Goal: Task Accomplishment & Management: Use online tool/utility

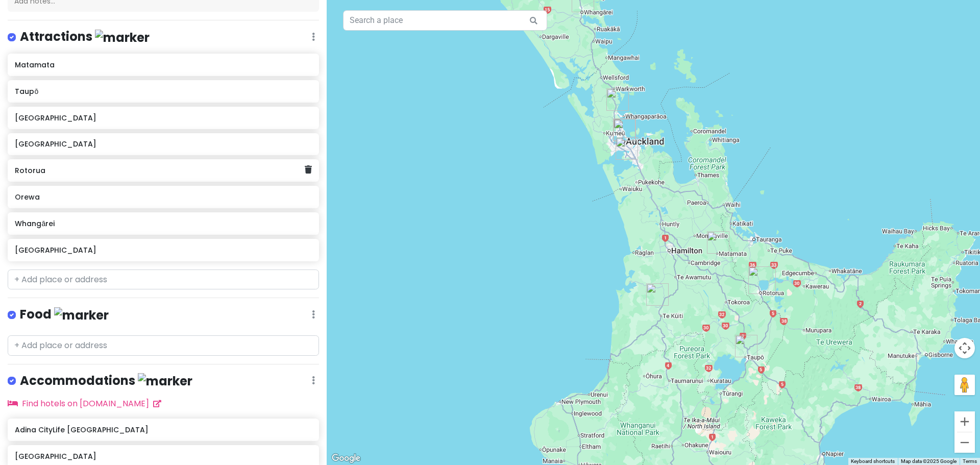
scroll to position [141, 0]
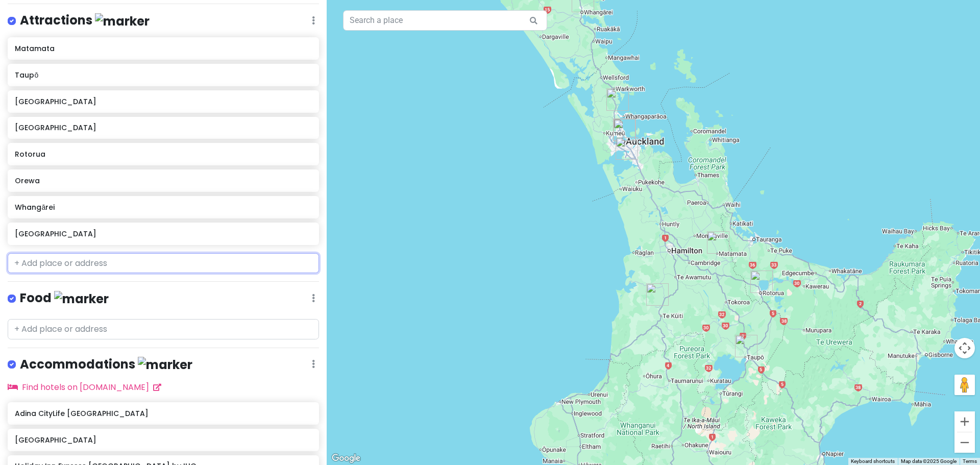
click at [98, 266] on input "text" at bounding box center [164, 263] width 312 height 20
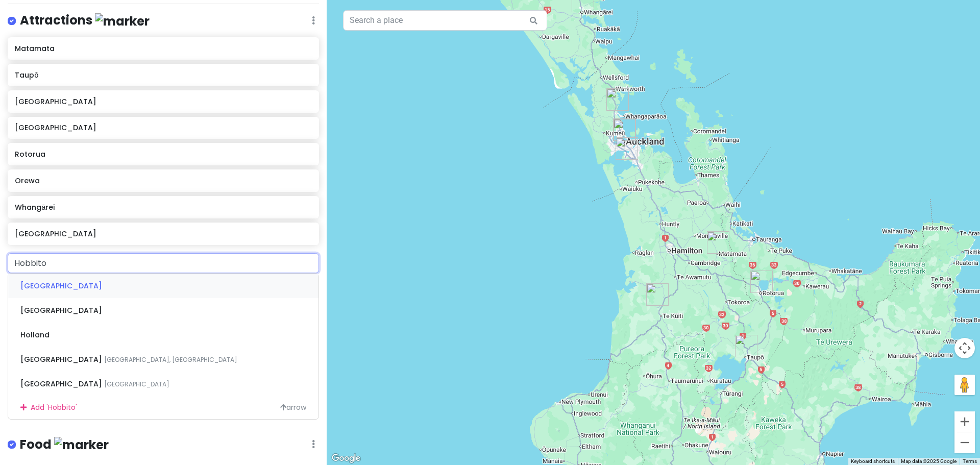
type input "Hobbiton"
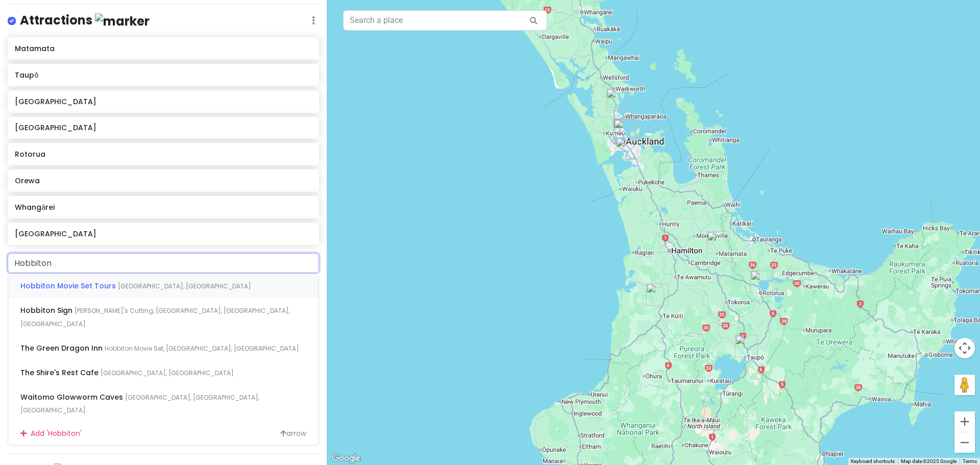
click at [98, 281] on span "Hobbiton Movie Set Tours" at bounding box center [69, 286] width 98 height 10
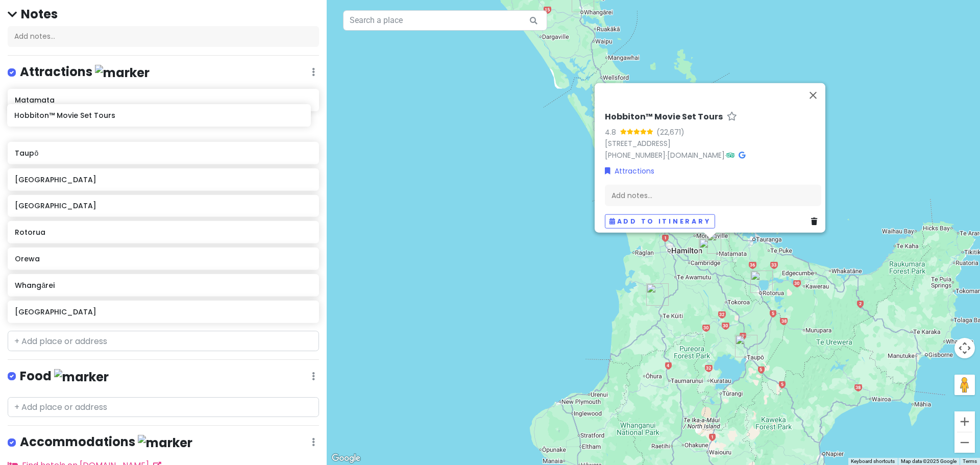
scroll to position [87, 0]
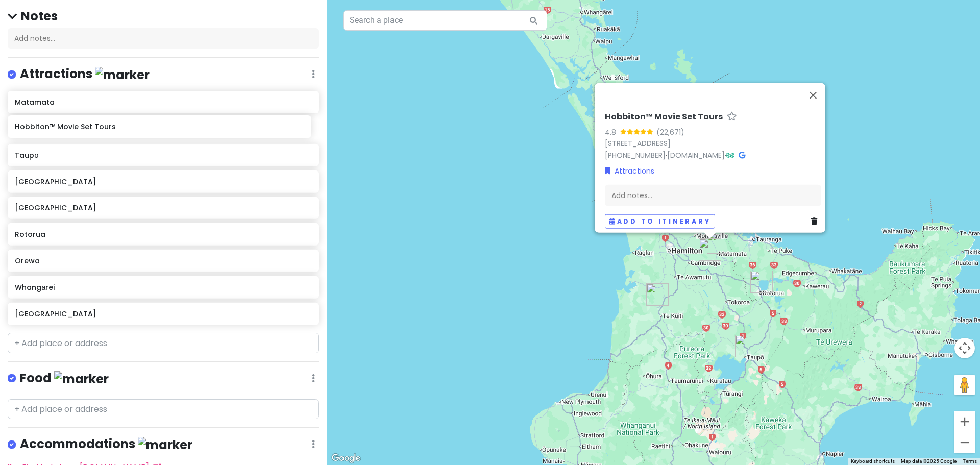
drag, startPoint x: 92, startPoint y: 262, endPoint x: 92, endPoint y: 130, distance: 132.8
click at [92, 130] on div "Matamata Taupō [GEOGRAPHIC_DATA] [GEOGRAPHIC_DATA] [GEOGRAPHIC_DATA] [GEOGRAPHI…" at bounding box center [163, 210] width 327 height 238
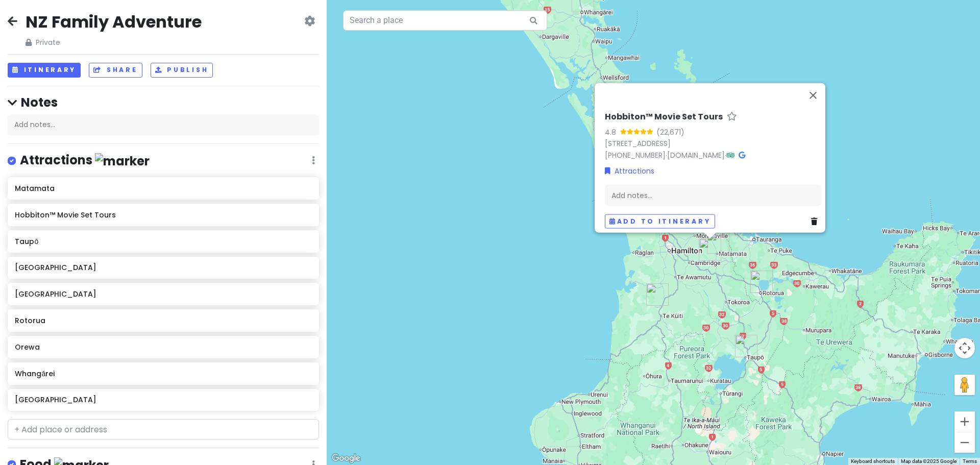
scroll to position [0, 0]
click at [656, 218] on button "Add to itinerary" at bounding box center [660, 221] width 110 height 15
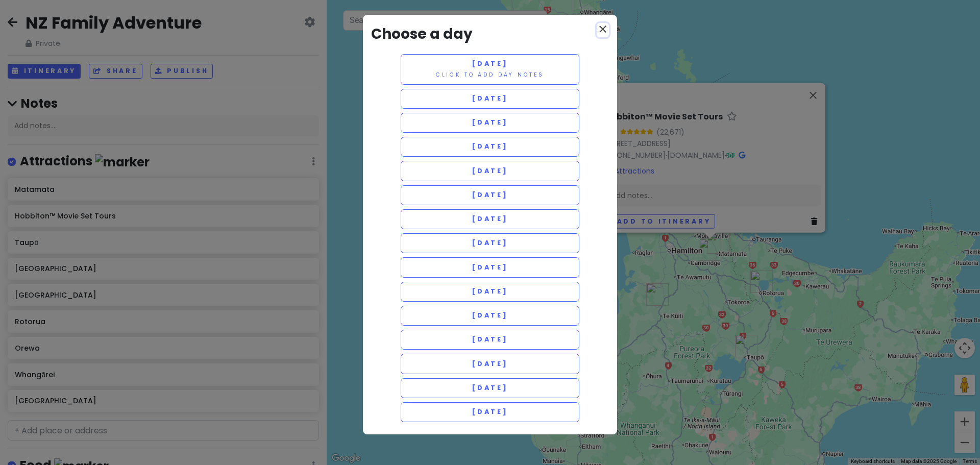
click at [606, 33] on icon "close" at bounding box center [603, 29] width 12 height 12
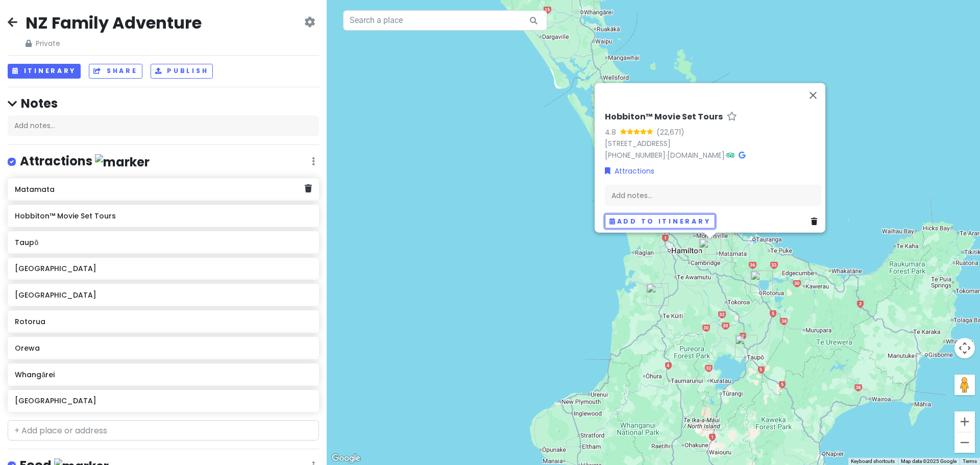
click at [183, 190] on h6 "Matamata" at bounding box center [160, 189] width 290 height 9
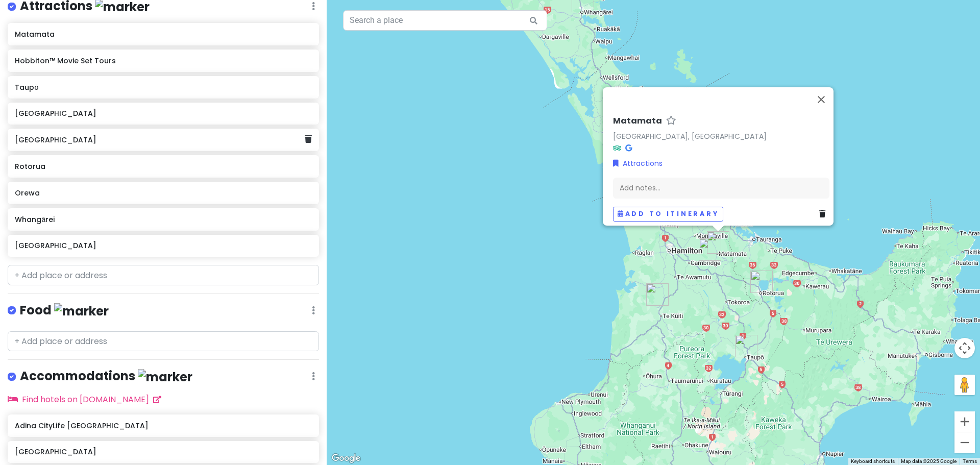
scroll to position [270, 0]
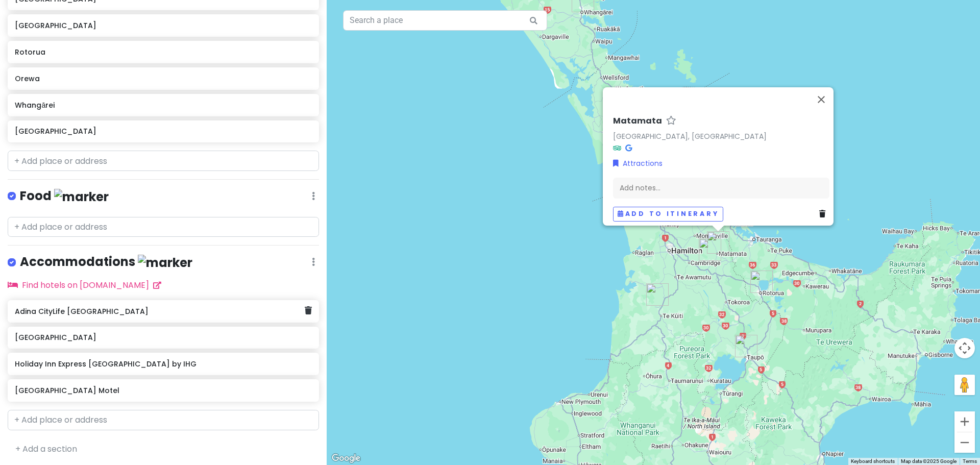
click at [143, 310] on h6 "Adina CityLife [GEOGRAPHIC_DATA]" at bounding box center [160, 311] width 290 height 9
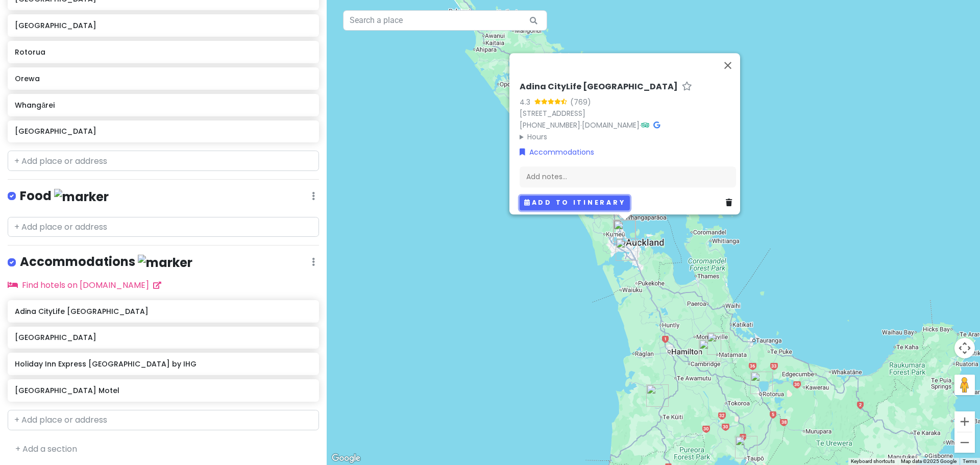
click at [568, 196] on button "Add to itinerary" at bounding box center [575, 203] width 110 height 15
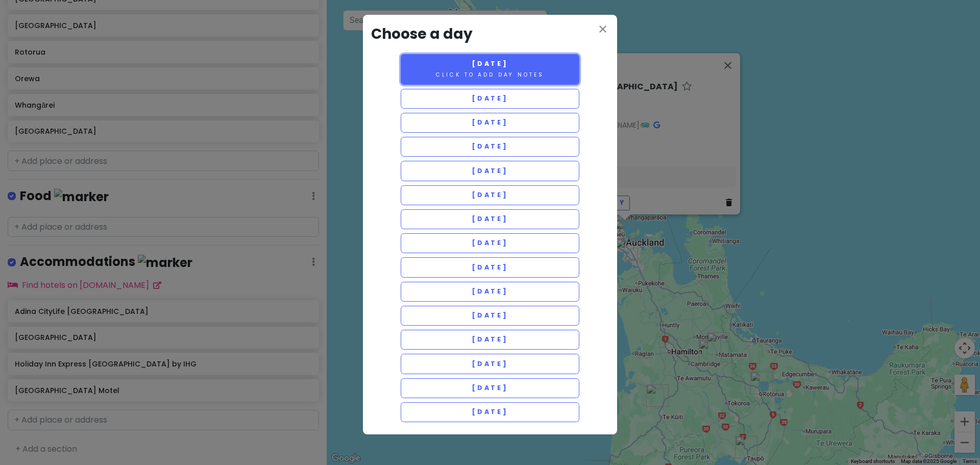
click at [524, 75] on small "Click to add day notes" at bounding box center [490, 75] width 108 height 8
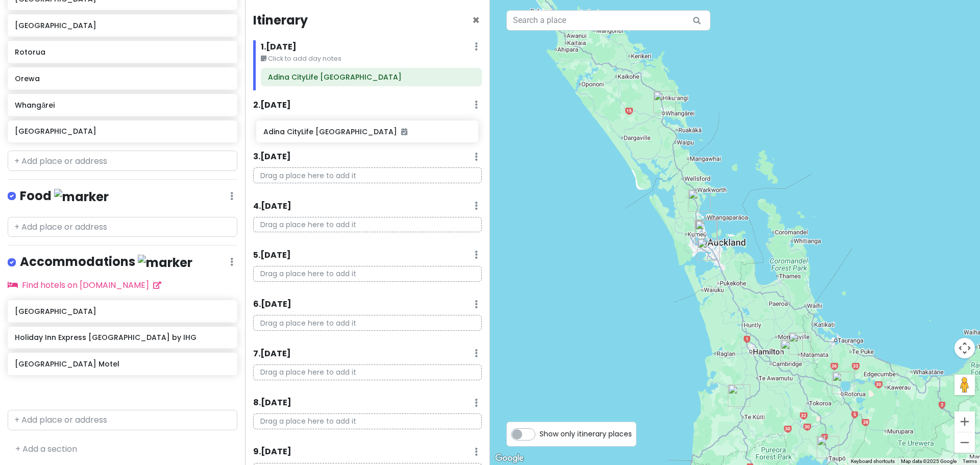
drag, startPoint x: 54, startPoint y: 315, endPoint x: 303, endPoint y: 137, distance: 305.4
click at [303, 137] on div "NZ Family Adventure Private Change Dates Make a Copy Delete Trip Go Pro ⚡️ Give…" at bounding box center [490, 232] width 980 height 465
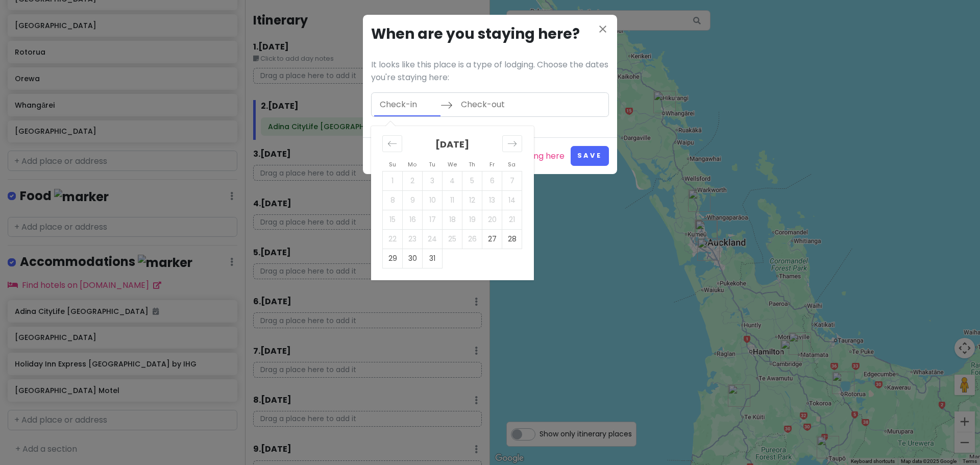
click at [404, 101] on input "Check-in" at bounding box center [407, 104] width 66 height 23
click at [495, 239] on td "27" at bounding box center [493, 238] width 20 height 19
type input "[DATE]"
click at [399, 260] on td "29" at bounding box center [393, 258] width 20 height 19
type input "[DATE]"
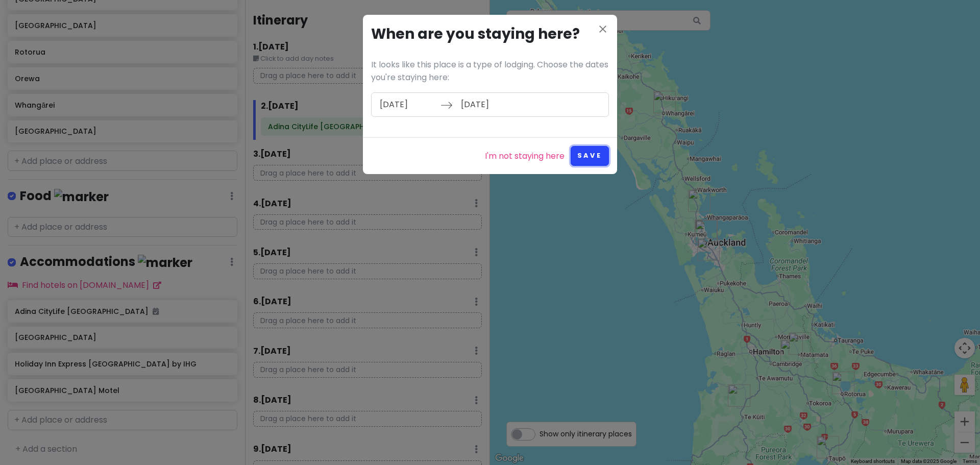
click at [584, 156] on button "Save" at bounding box center [590, 156] width 38 height 20
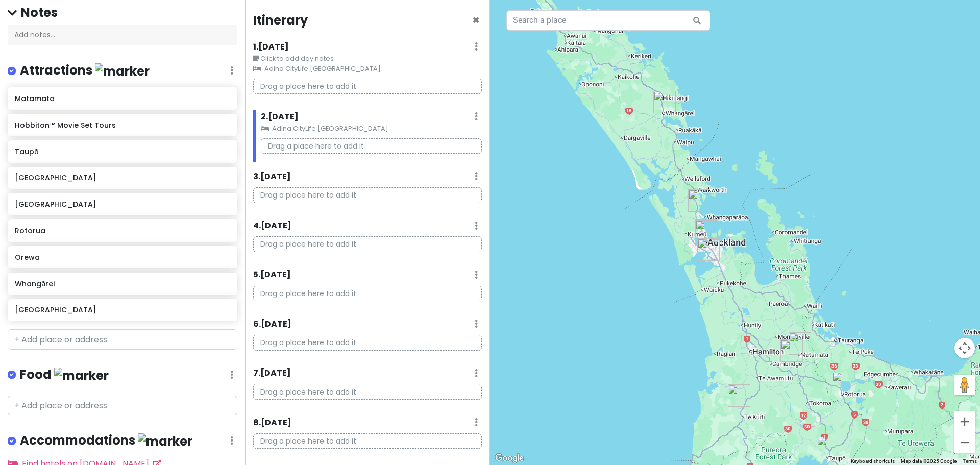
scroll to position [65, 0]
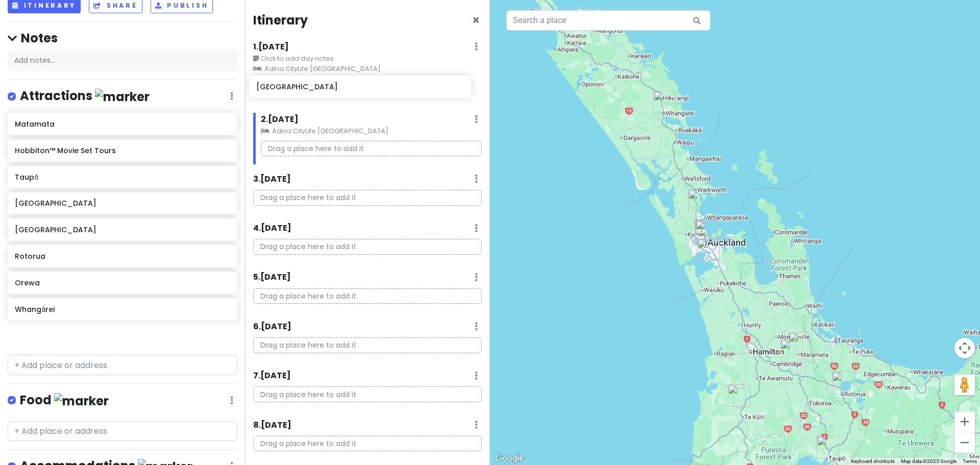
drag, startPoint x: 83, startPoint y: 343, endPoint x: 325, endPoint y: 95, distance: 346.3
click at [325, 95] on div "NZ Family Adventure Private Change Dates Make a Copy Delete Trip Go Pro ⚡️ Give…" at bounding box center [490, 232] width 980 height 465
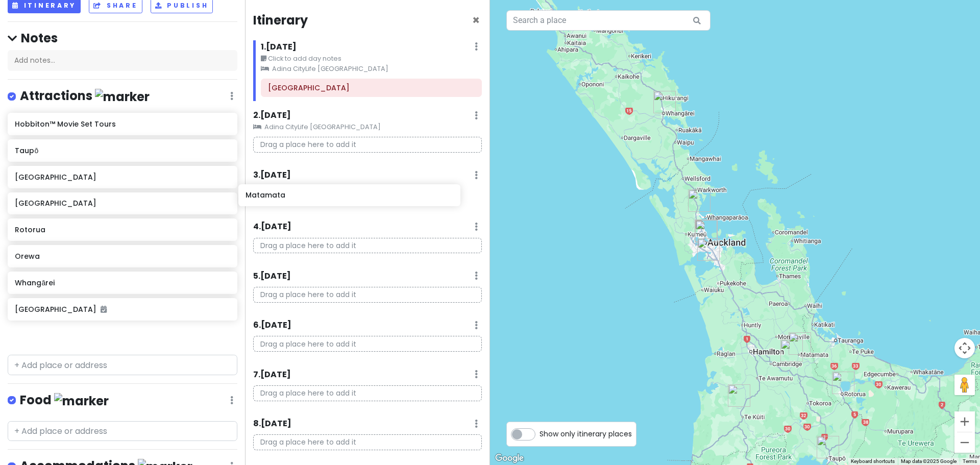
drag, startPoint x: 116, startPoint y: 130, endPoint x: 347, endPoint y: 202, distance: 241.8
click at [347, 202] on div "NZ Family Adventure Private Change Dates Make a Copy Delete Trip Go Pro ⚡️ Give…" at bounding box center [490, 232] width 980 height 465
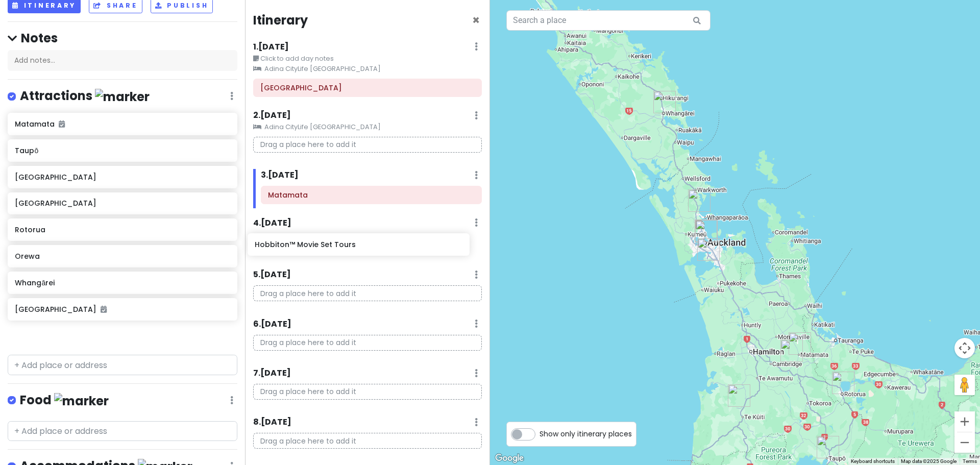
drag, startPoint x: 129, startPoint y: 151, endPoint x: 369, endPoint y: 246, distance: 258.1
click at [369, 246] on div "NZ Family Adventure Private Change Dates Make a Copy Delete Trip Go Pro ⚡️ Give…" at bounding box center [490, 232] width 980 height 465
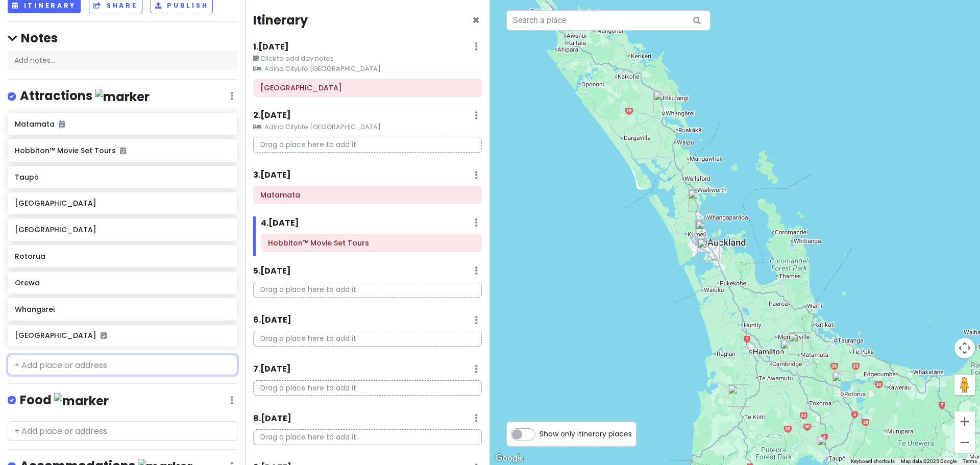
click at [72, 364] on input "text" at bounding box center [123, 365] width 230 height 20
click at [115, 370] on input "text" at bounding box center [123, 365] width 230 height 20
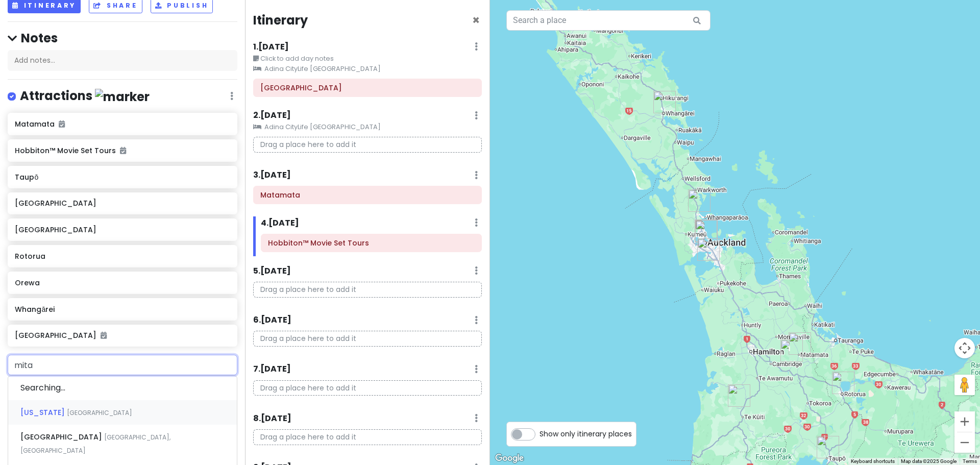
type input "mitai"
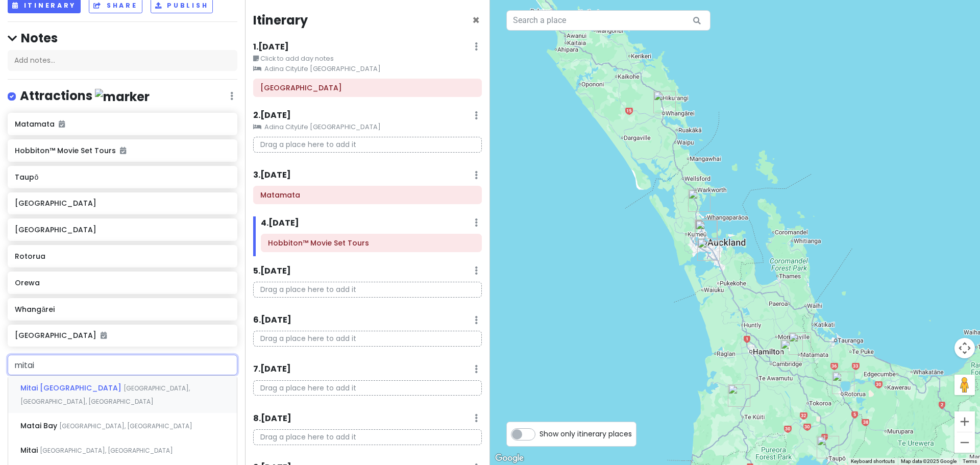
click at [114, 389] on span "[GEOGRAPHIC_DATA], [GEOGRAPHIC_DATA], [GEOGRAPHIC_DATA]" at bounding box center [105, 395] width 170 height 22
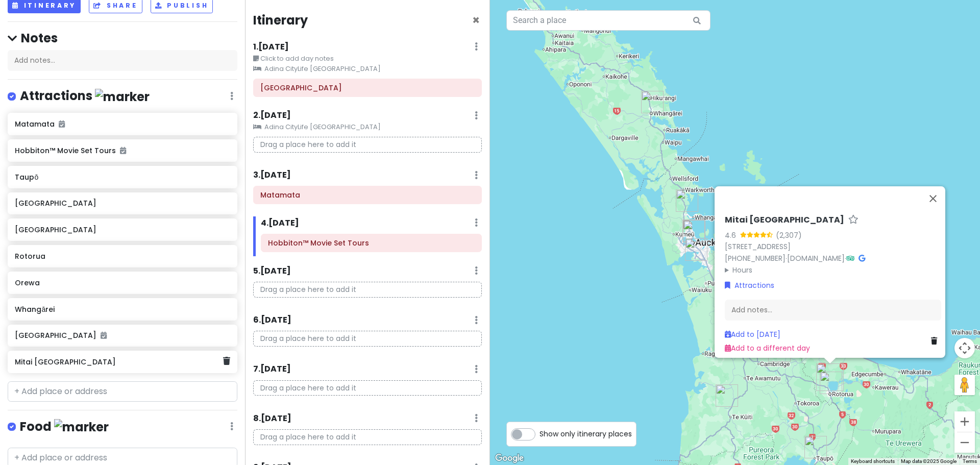
scroll to position [66, 0]
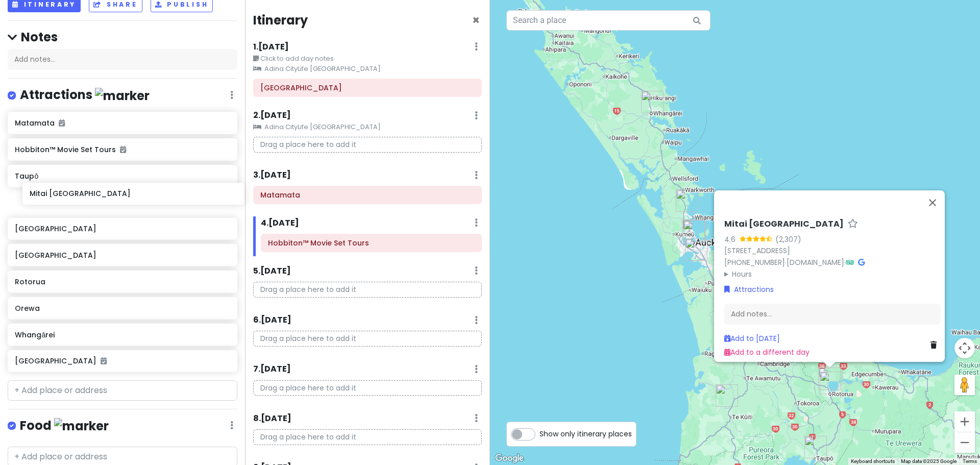
drag, startPoint x: 57, startPoint y: 361, endPoint x: 71, endPoint y: 193, distance: 168.2
click at [71, 193] on div "Matamata Hobbiton™ Movie Set Tours Taupō [GEOGRAPHIC_DATA] [GEOGRAPHIC_DATA] [G…" at bounding box center [122, 244] width 245 height 265
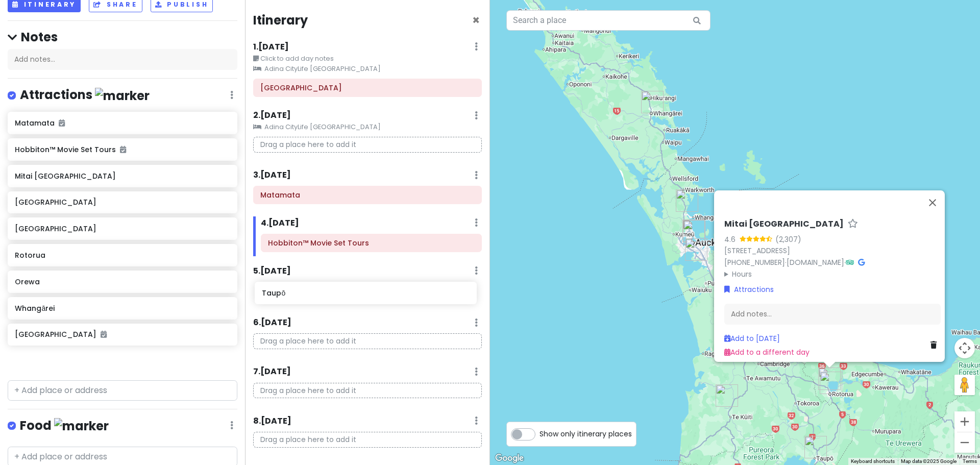
drag, startPoint x: 81, startPoint y: 174, endPoint x: 328, endPoint y: 292, distance: 273.9
click at [328, 292] on div "NZ Family Adventure Private Change Dates Make a Copy Delete Trip Go Pro ⚡️ Give…" at bounding box center [490, 232] width 980 height 465
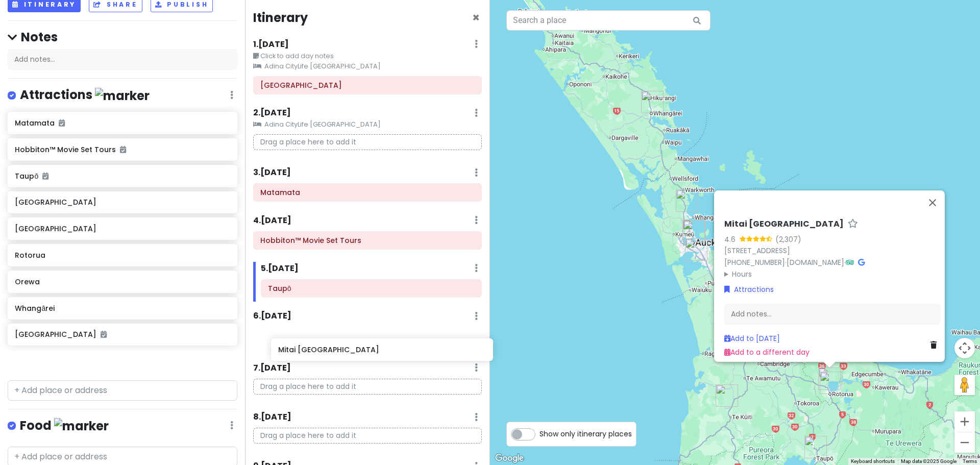
scroll to position [4, 0]
drag, startPoint x: 100, startPoint y: 204, endPoint x: 359, endPoint y: 341, distance: 292.6
click at [359, 341] on div "NZ Family Adventure Private Change Dates Make a Copy Delete Trip Go Pro ⚡️ Give…" at bounding box center [490, 232] width 980 height 465
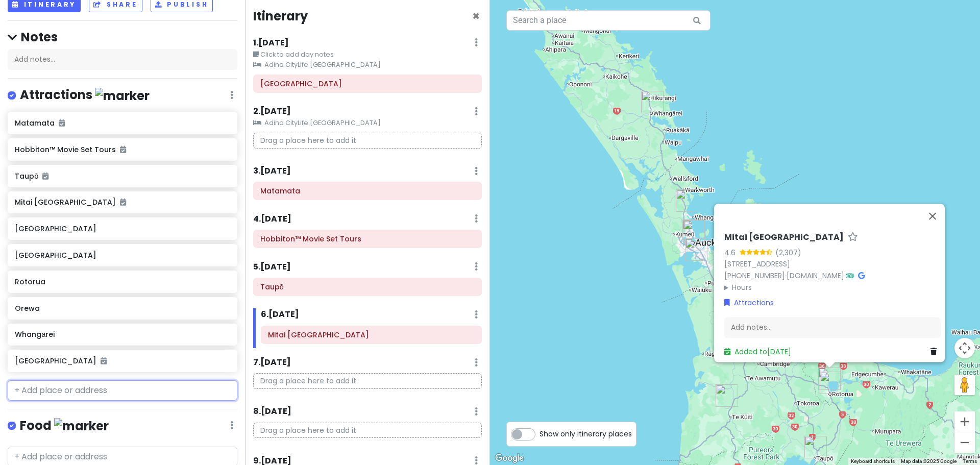
click at [82, 396] on input "text" at bounding box center [123, 390] width 230 height 20
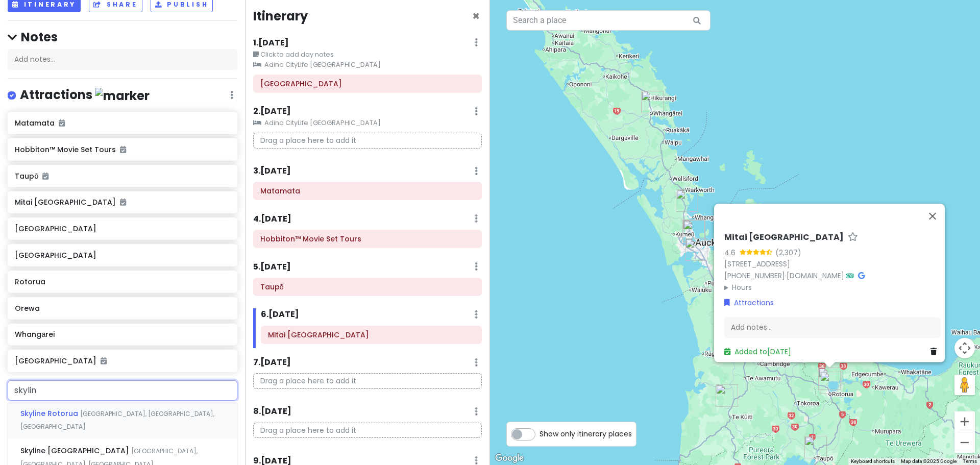
type input "skyline"
click at [82, 419] on div "Skyline [GEOGRAPHIC_DATA], [GEOGRAPHIC_DATA], [GEOGRAPHIC_DATA]" at bounding box center [122, 420] width 229 height 38
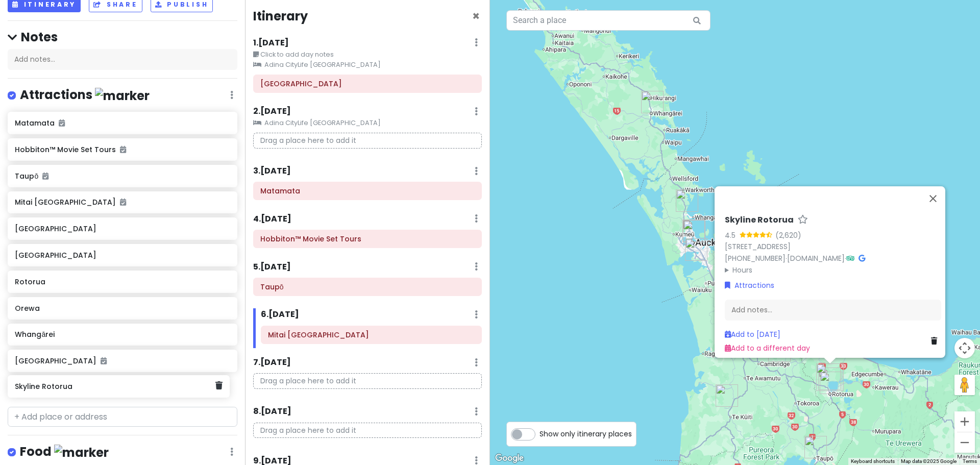
scroll to position [70, 0]
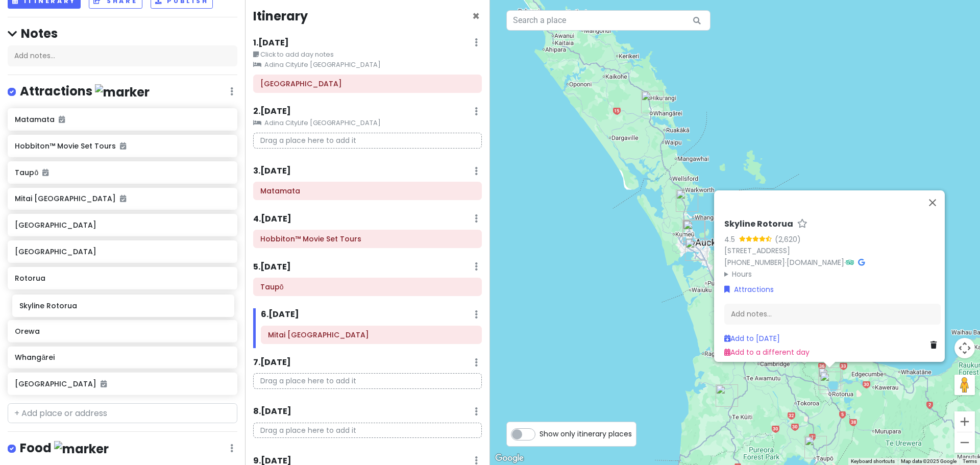
drag, startPoint x: 89, startPoint y: 384, endPoint x: 94, endPoint y: 303, distance: 80.8
click at [94, 303] on div "Matamata Hobbiton™ Movie Set Tours Taupō Mitai [GEOGRAPHIC_DATA] [GEOGRAPHIC_DA…" at bounding box center [122, 253] width 245 height 291
click at [107, 413] on input "text" at bounding box center [123, 413] width 230 height 20
type input "weta work"
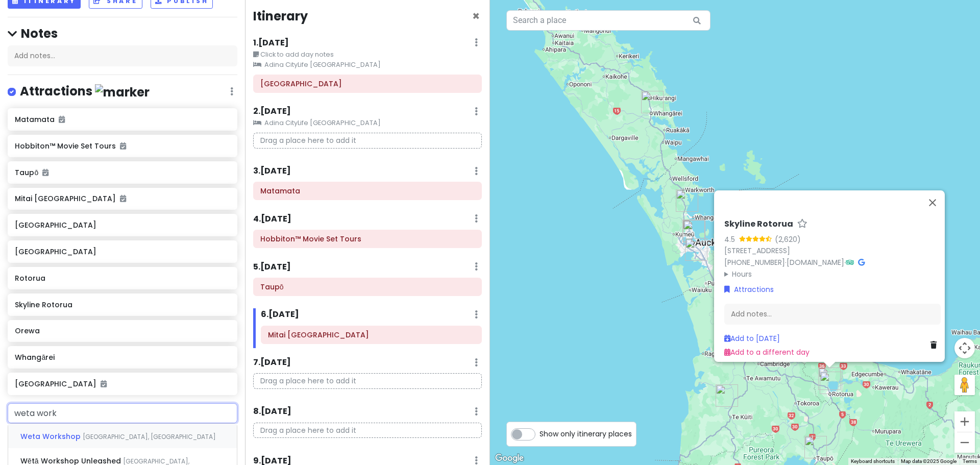
click at [111, 442] on div "Weta Workshop [GEOGRAPHIC_DATA], [GEOGRAPHIC_DATA]" at bounding box center [122, 436] width 229 height 25
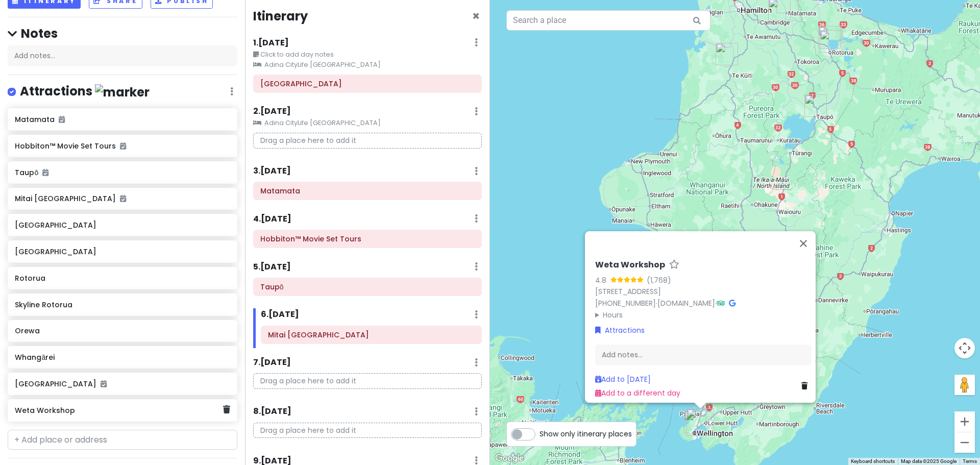
scroll to position [74, 0]
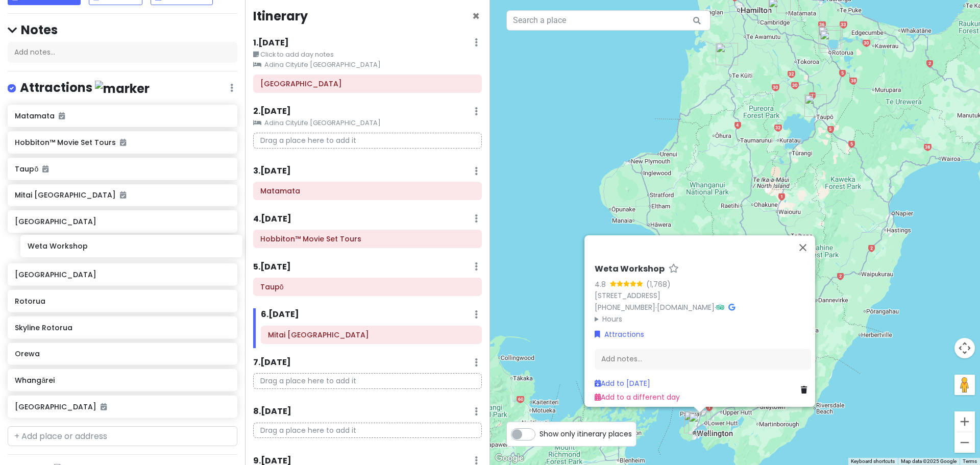
drag, startPoint x: 91, startPoint y: 414, endPoint x: 103, endPoint y: 251, distance: 163.9
click at [103, 251] on div "Matamata Hobbiton™ Movie Set Tours Taupō Mitai [GEOGRAPHIC_DATA] [GEOGRAPHIC_DA…" at bounding box center [122, 263] width 245 height 317
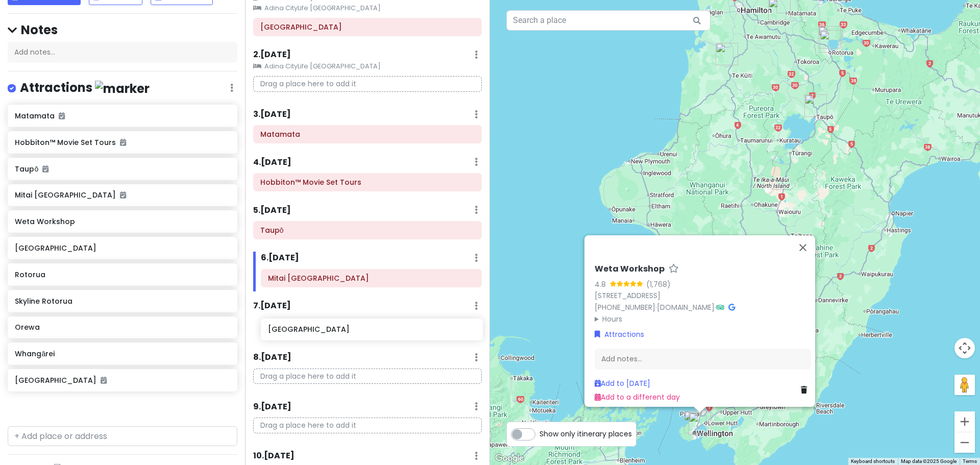
scroll to position [61, 0]
drag, startPoint x: 92, startPoint y: 227, endPoint x: 346, endPoint y: 330, distance: 273.5
click at [346, 330] on div "NZ Family Adventure Private Change Dates Make a Copy Delete Trip Go Pro ⚡️ Give…" at bounding box center [490, 232] width 980 height 465
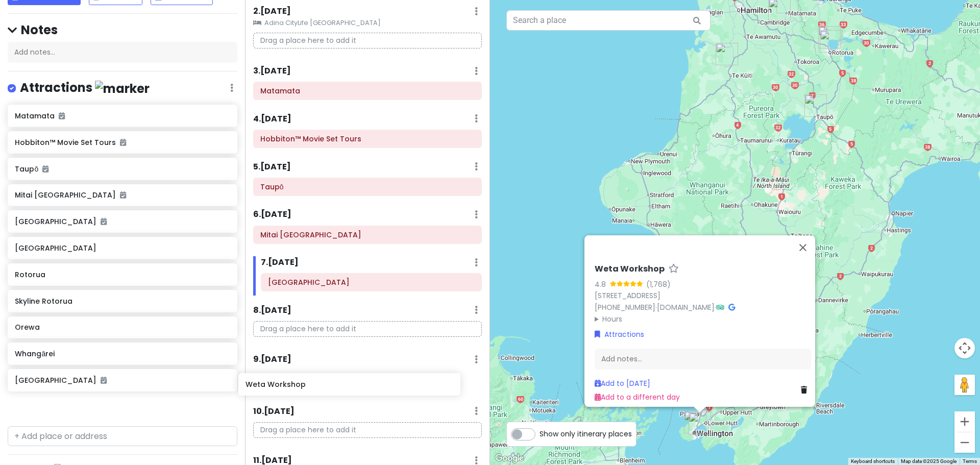
scroll to position [107, 0]
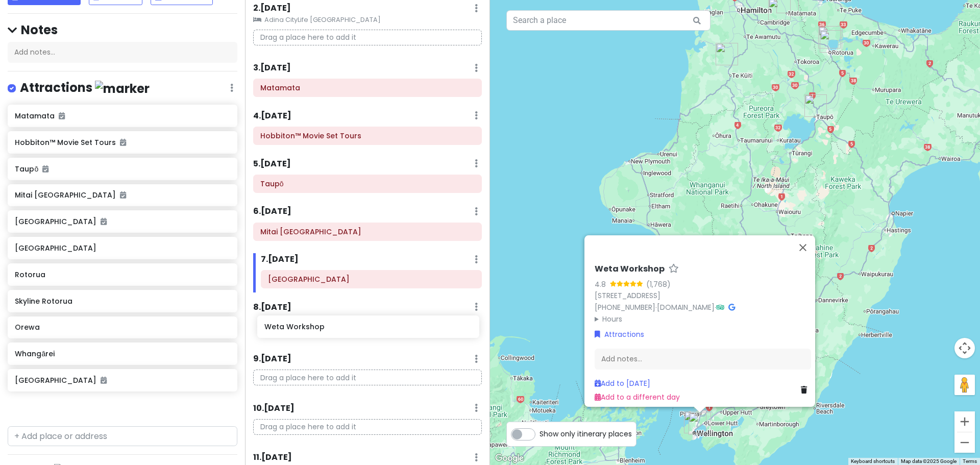
drag, startPoint x: 89, startPoint y: 252, endPoint x: 339, endPoint y: 331, distance: 262.1
click at [339, 331] on div "NZ Family Adventure Private Change Dates Make a Copy Delete Trip Go Pro ⚡️ Give…" at bounding box center [490, 232] width 980 height 465
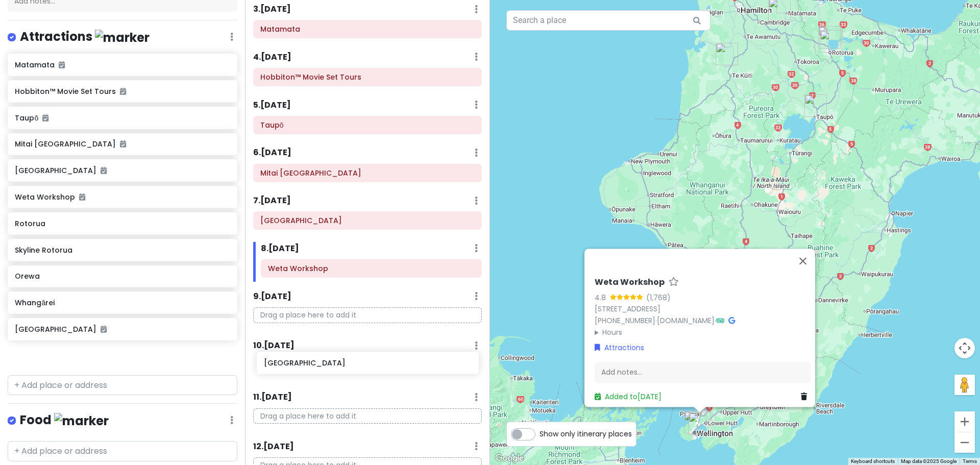
scroll to position [169, 0]
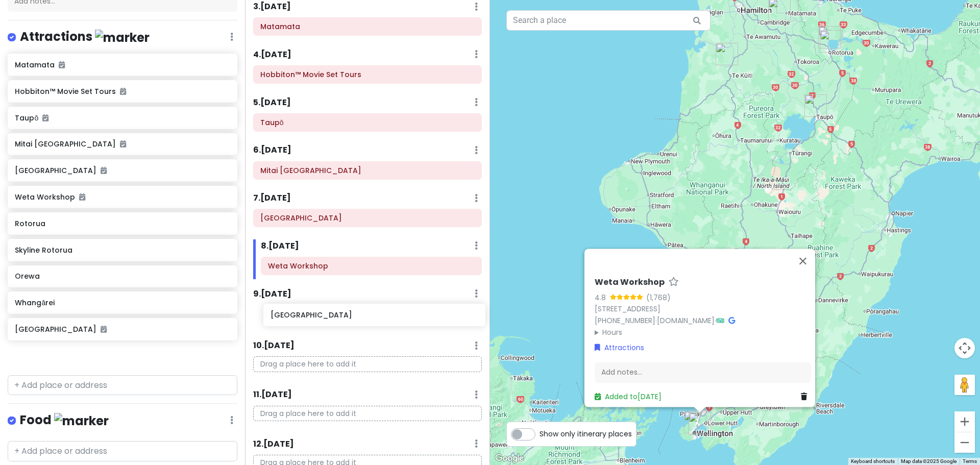
drag, startPoint x: 114, startPoint y: 227, endPoint x: 370, endPoint y: 320, distance: 272.0
click at [370, 320] on div "NZ Family Adventure Private Change Dates Make a Copy Delete Trip Go Pro ⚡️ Give…" at bounding box center [490, 232] width 980 height 465
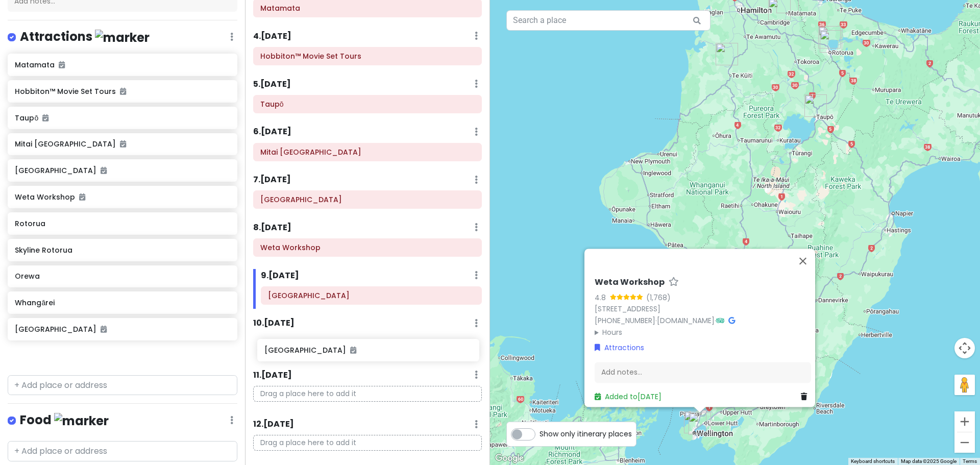
scroll to position [191, 0]
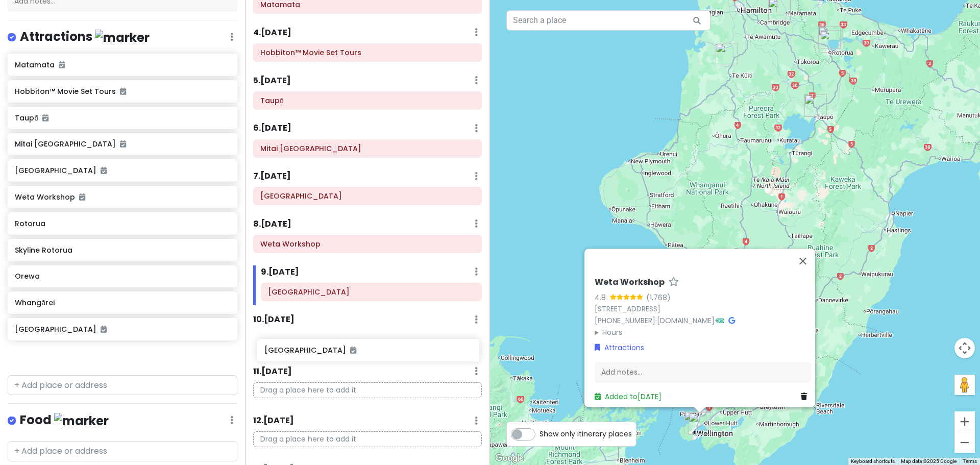
drag, startPoint x: 121, startPoint y: 227, endPoint x: 371, endPoint y: 354, distance: 280.5
click at [371, 354] on div "NZ Family Adventure Private Change Dates Make a Copy Delete Trip Go Pro ⚡️ Give…" at bounding box center [490, 232] width 980 height 465
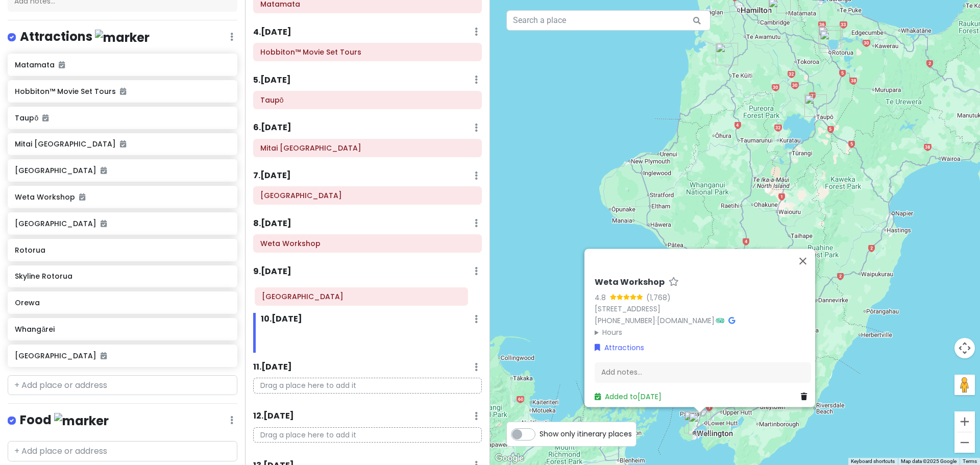
drag, startPoint x: 355, startPoint y: 342, endPoint x: 349, endPoint y: 298, distance: 44.3
click at [349, 298] on div "Itinerary × 1 . [DATE] Edit Day Notes Clear Lodging Delete Day Click to add day…" at bounding box center [367, 232] width 245 height 465
click at [456, 289] on icon at bounding box center [460, 292] width 8 height 8
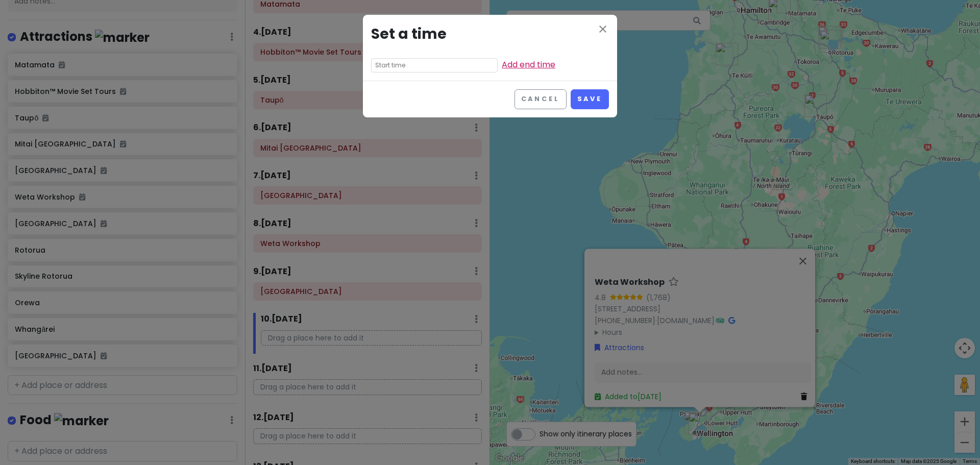
click at [502, 69] on link "Add end time" at bounding box center [529, 65] width 54 height 12
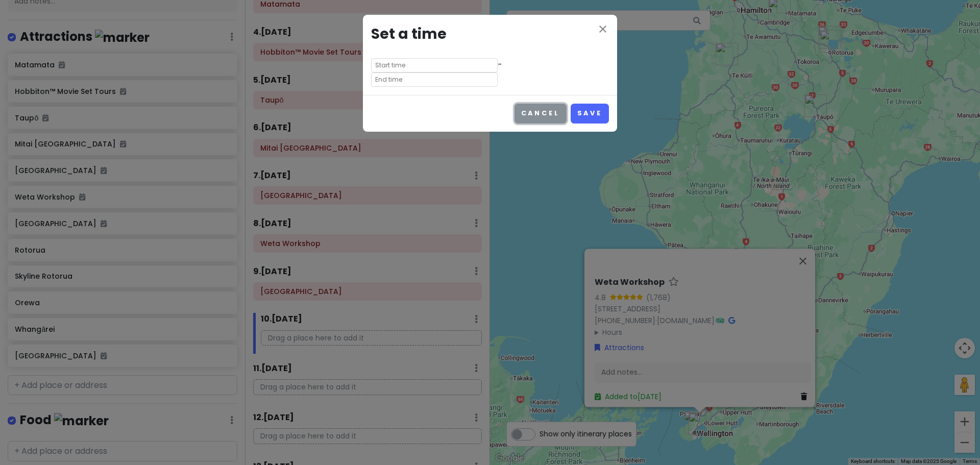
click at [558, 104] on button "Cancel" at bounding box center [541, 114] width 52 height 20
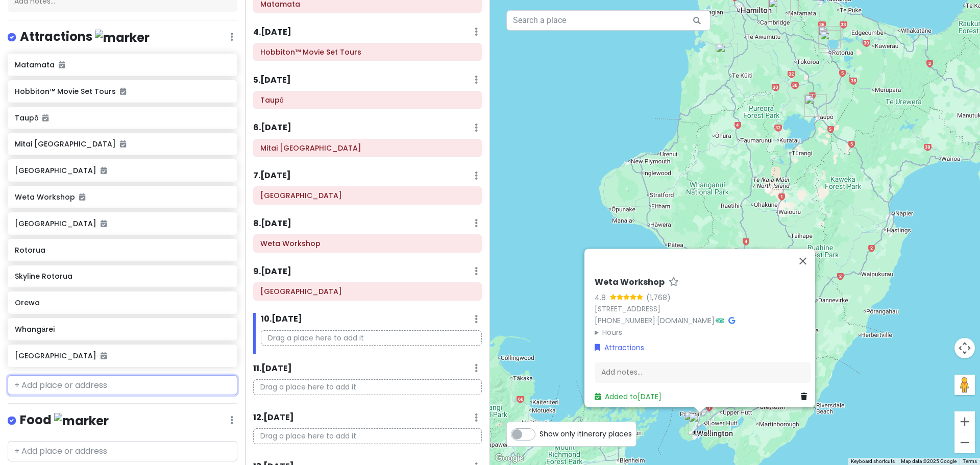
click at [81, 390] on input "text" at bounding box center [123, 385] width 230 height 20
type input "palmerston no"
click at [104, 408] on span "[GEOGRAPHIC_DATA]" at bounding box center [136, 408] width 65 height 9
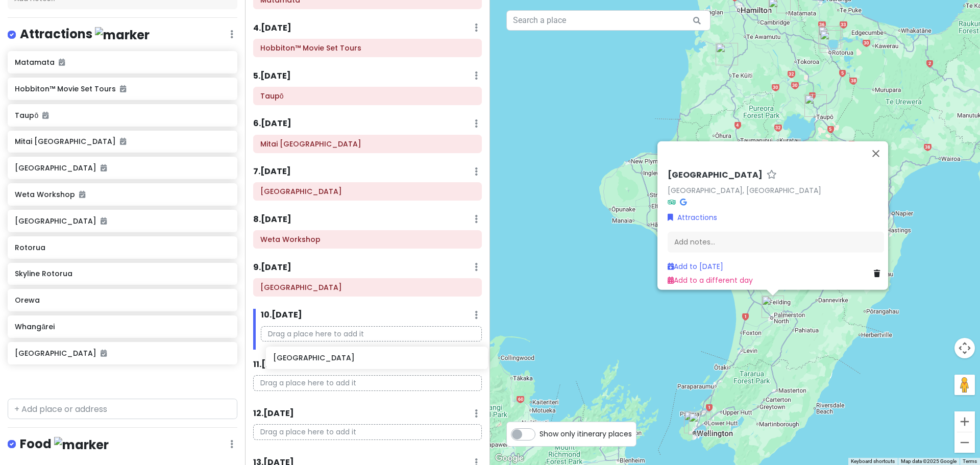
scroll to position [201, 0]
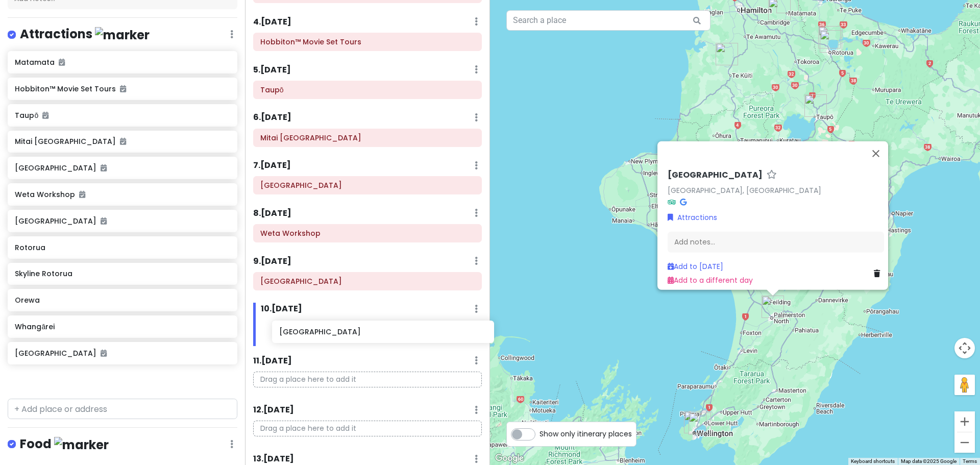
drag, startPoint x: 101, startPoint y: 387, endPoint x: 366, endPoint y: 337, distance: 269.1
click at [366, 337] on div "NZ Family Adventure Private Change Dates Make a Copy Delete Trip Go Pro ⚡️ Give…" at bounding box center [490, 232] width 980 height 465
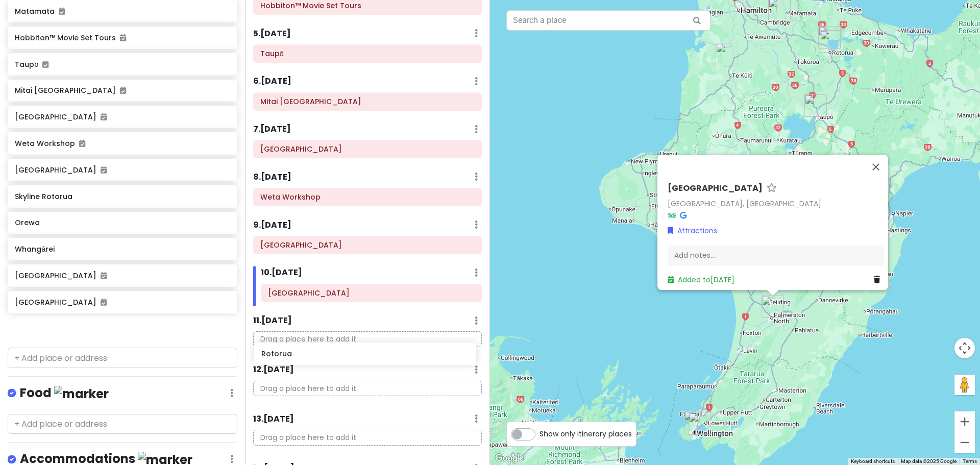
scroll to position [243, 0]
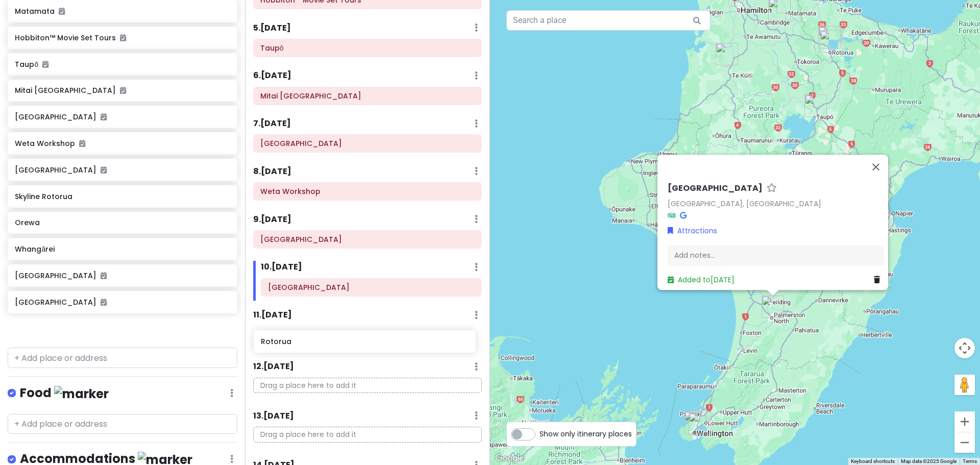
drag, startPoint x: 112, startPoint y: 199, endPoint x: 358, endPoint y: 345, distance: 286.2
click at [358, 345] on div "NZ Family Adventure Private Change Dates Make a Copy Delete Trip Go Pro ⚡️ Give…" at bounding box center [490, 232] width 980 height 465
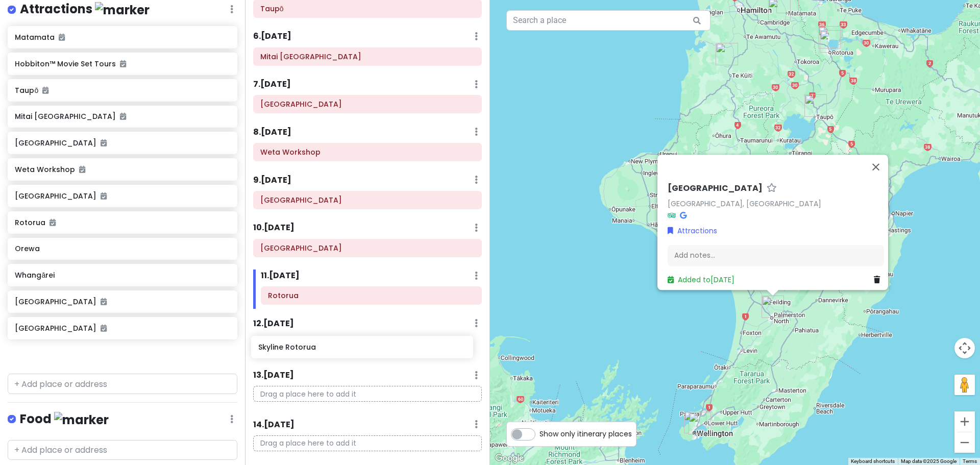
scroll to position [285, 0]
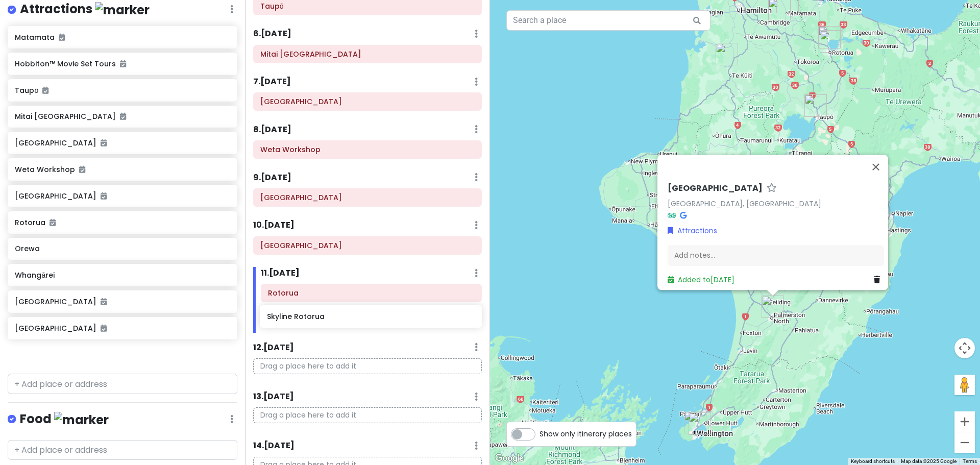
drag, startPoint x: 92, startPoint y: 253, endPoint x: 345, endPoint y: 322, distance: 261.4
click at [345, 322] on div "NZ Family Adventure Private Change Dates Make a Copy Delete Trip Go Pro ⚡️ Give…" at bounding box center [490, 232] width 980 height 465
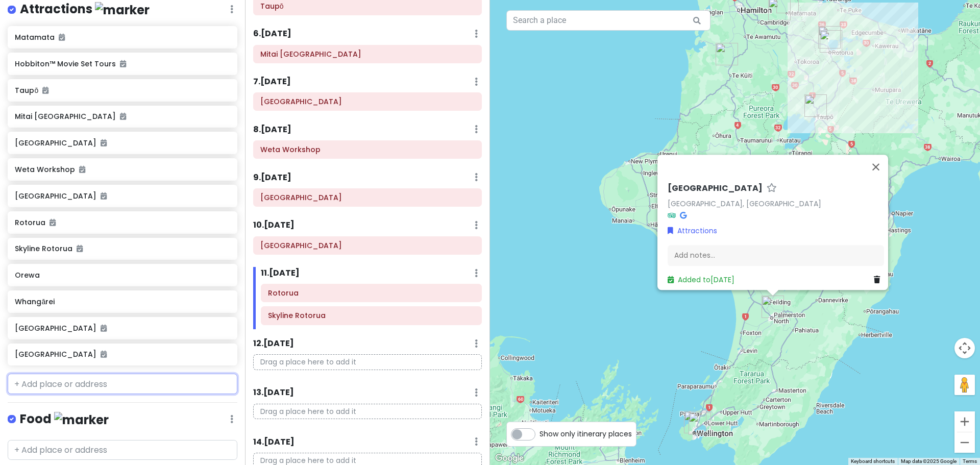
click at [68, 378] on input "text" at bounding box center [123, 384] width 230 height 20
click at [114, 403] on div "NZ Family Adventure Private Change Dates Make a Copy Delete Trip Go Pro ⚡️ Give…" at bounding box center [122, 232] width 245 height 465
click at [81, 382] on input "text" at bounding box center [123, 384] width 230 height 20
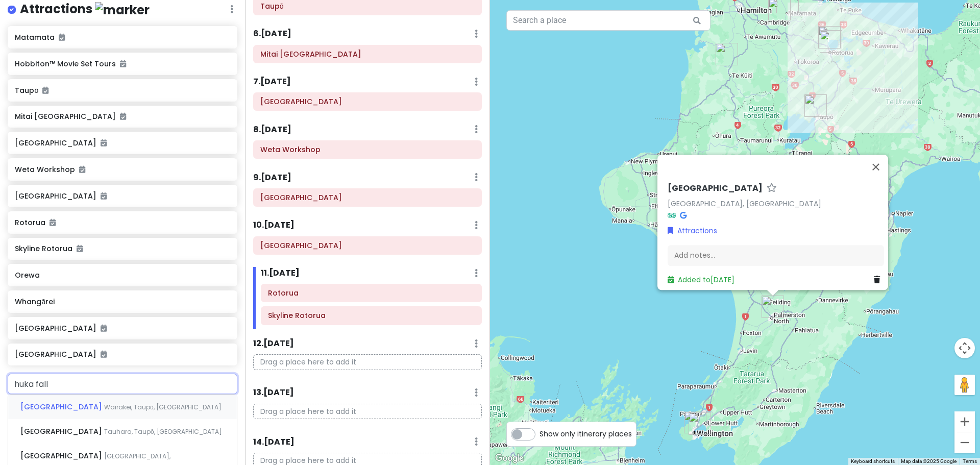
type input "huka falls"
click at [93, 397] on div "Huka Falls Wairakei, [GEOGRAPHIC_DATA], [GEOGRAPHIC_DATA]" at bounding box center [122, 407] width 229 height 25
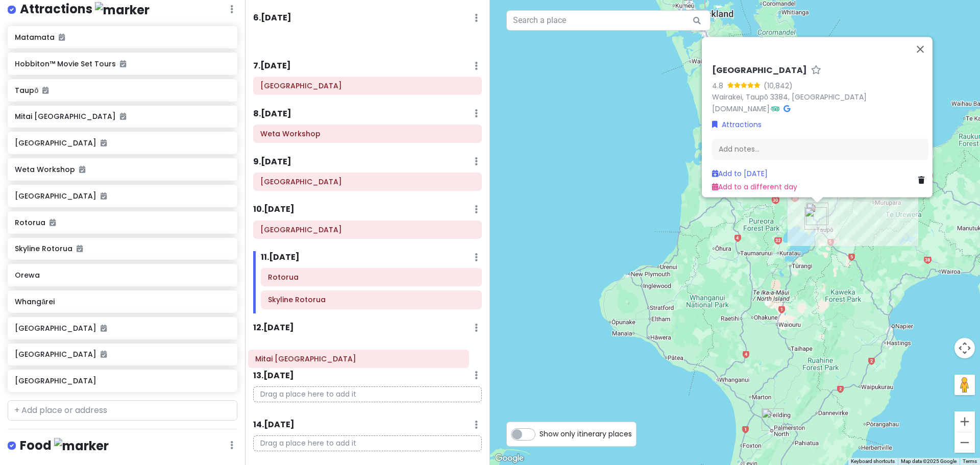
drag, startPoint x: 355, startPoint y: 55, endPoint x: 350, endPoint y: 357, distance: 302.4
click at [350, 357] on div "Itinerary × 1 . [DATE] Edit Day Notes Clear Lodging Delete Day Click to add day…" at bounding box center [367, 232] width 245 height 465
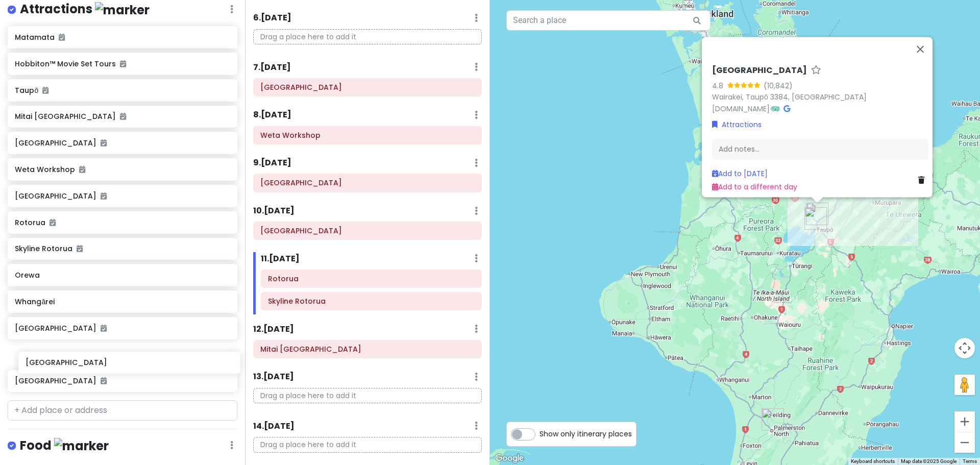
scroll to position [154, 0]
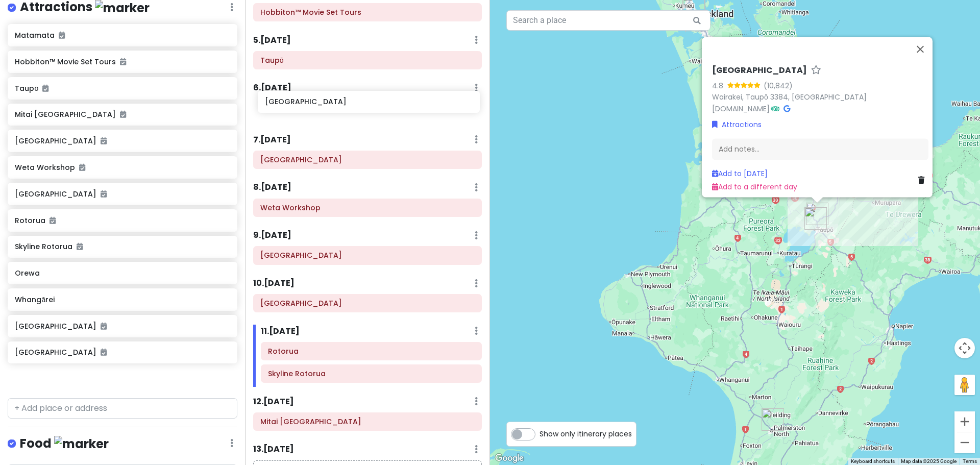
drag, startPoint x: 103, startPoint y: 386, endPoint x: 353, endPoint y: 108, distance: 374.3
click at [353, 108] on div "NZ Family Adventure Private Change Dates Make a Copy Delete Trip Go Pro ⚡️ Give…" at bounding box center [490, 232] width 980 height 465
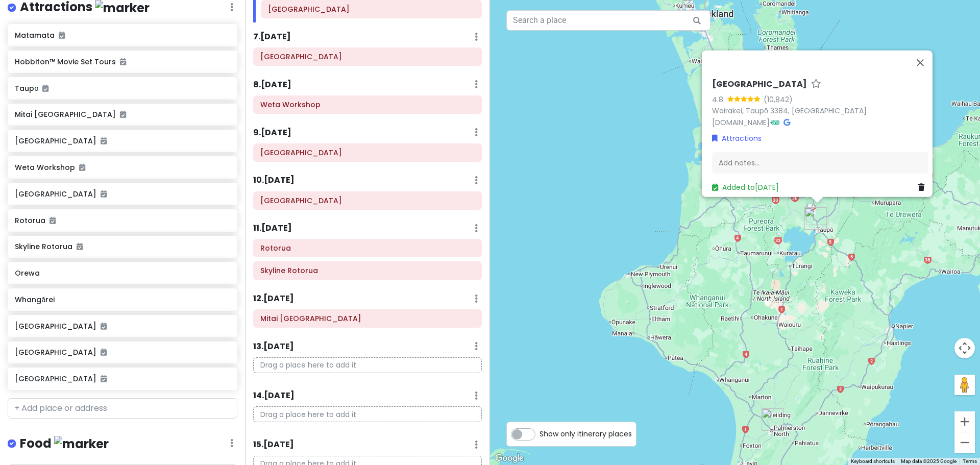
scroll to position [378, 0]
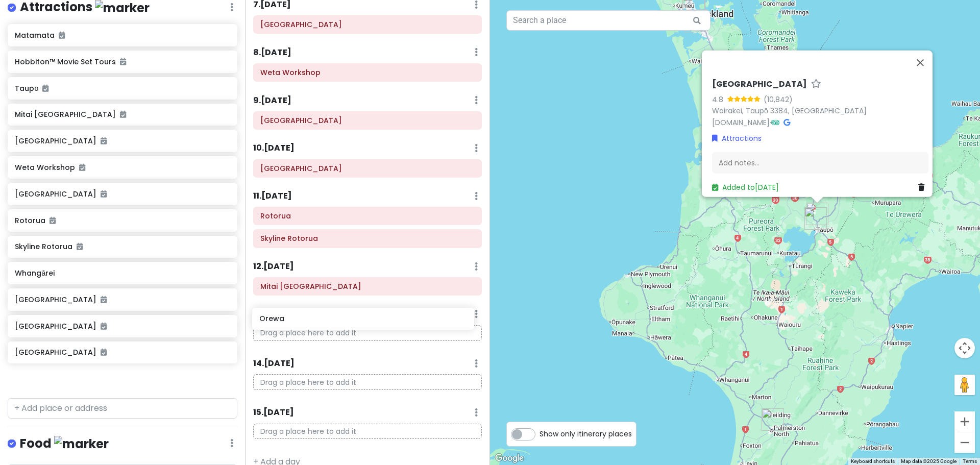
drag, startPoint x: 49, startPoint y: 278, endPoint x: 293, endPoint y: 324, distance: 248.8
click at [293, 324] on div "NZ Family Adventure Private Change Dates Make a Copy Delete Trip Go Pro ⚡️ Give…" at bounding box center [490, 232] width 980 height 465
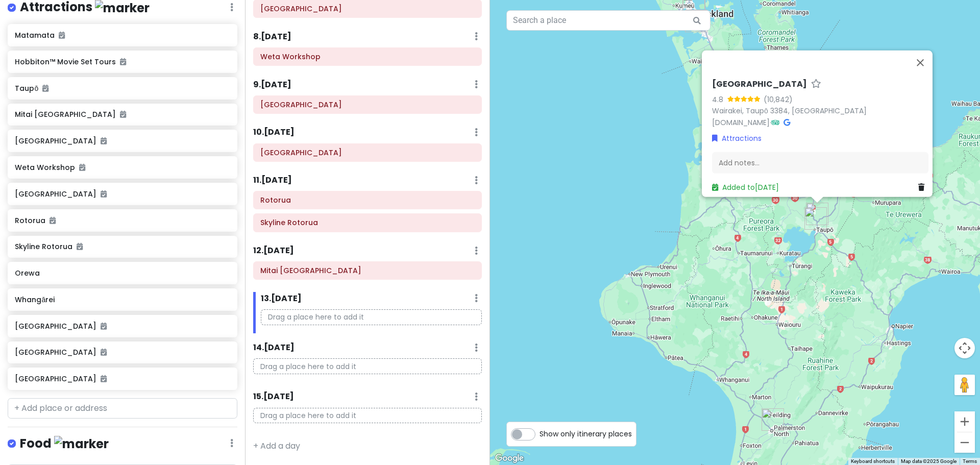
scroll to position [376, 0]
drag, startPoint x: 108, startPoint y: 300, endPoint x: 370, endPoint y: 367, distance: 271.0
click at [370, 367] on div "NZ Family Adventure Private Change Dates Make a Copy Delete Trip Go Pro ⚡️ Give…" at bounding box center [490, 232] width 980 height 465
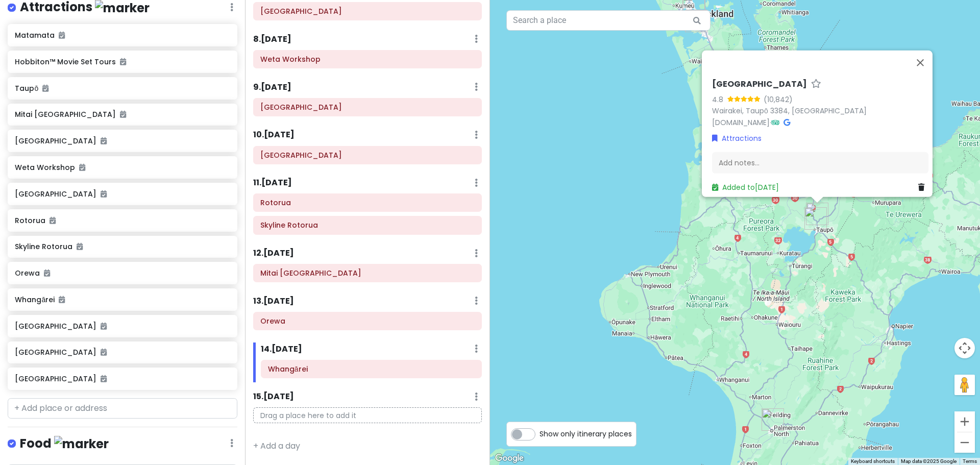
scroll to position [205, 0]
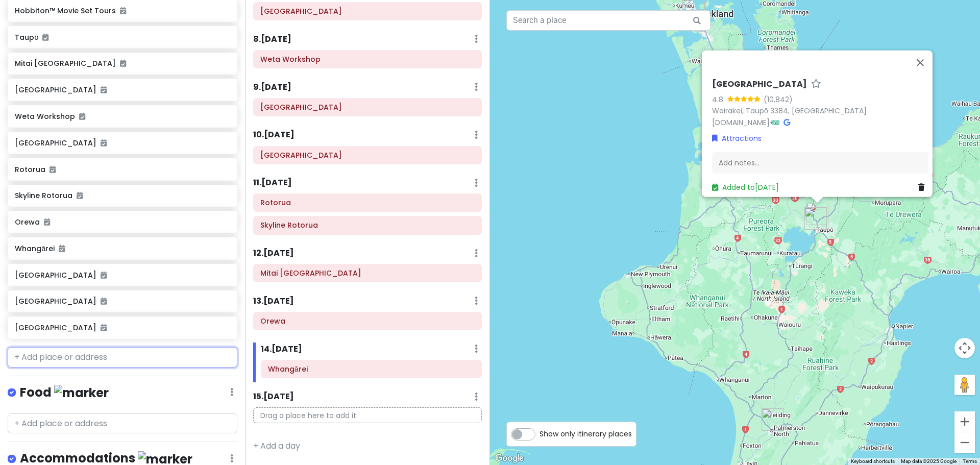
click at [103, 364] on input "text" at bounding box center [123, 357] width 230 height 20
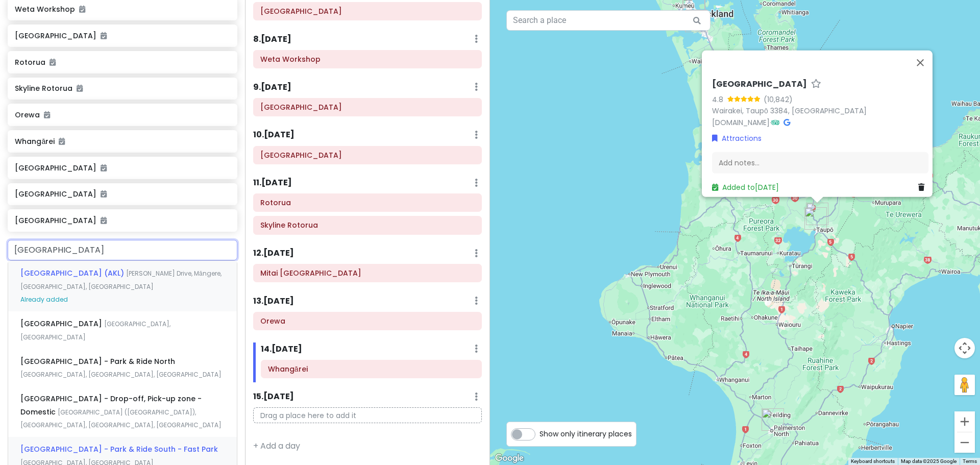
scroll to position [256, 0]
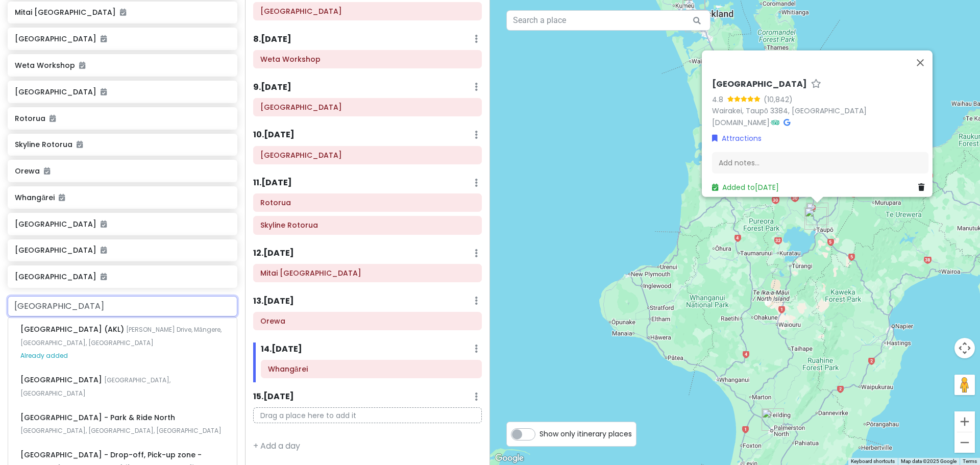
click at [55, 303] on input "[GEOGRAPHIC_DATA]" at bounding box center [123, 306] width 230 height 20
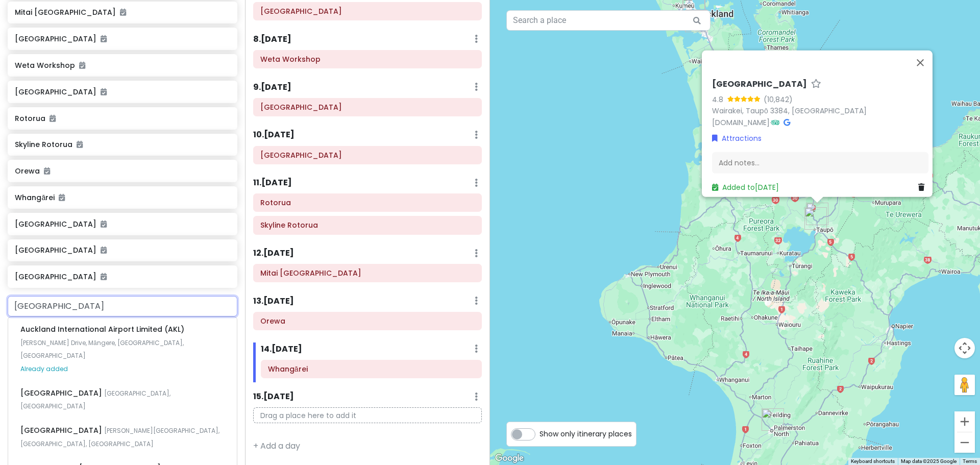
click at [78, 302] on input "[GEOGRAPHIC_DATA]" at bounding box center [123, 306] width 230 height 20
type input "[GEOGRAPHIC_DATA]"
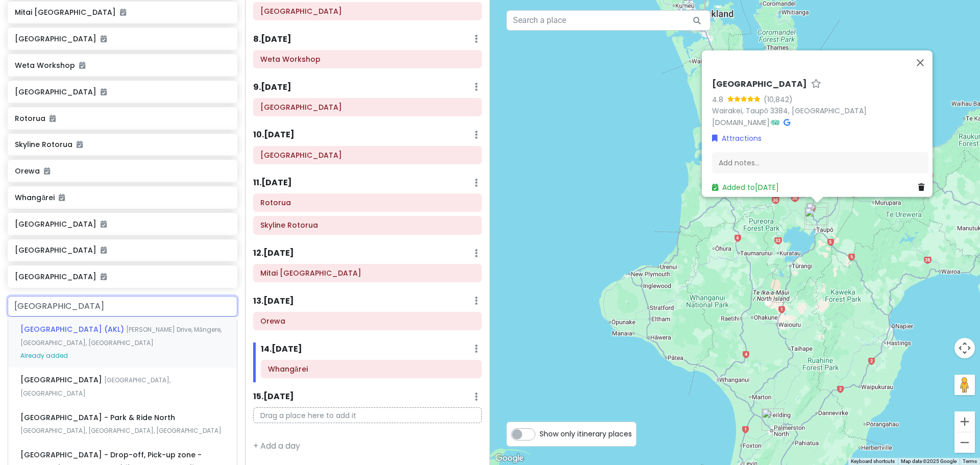
click at [91, 345] on div "[GEOGRAPHIC_DATA] (AKL) [PERSON_NAME][GEOGRAPHIC_DATA], [GEOGRAPHIC_DATA] Alrea…" at bounding box center [122, 342] width 229 height 51
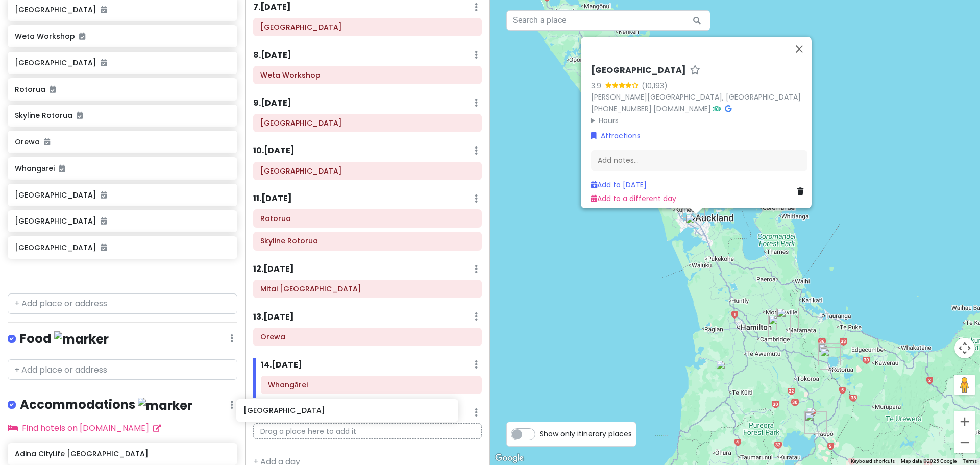
scroll to position [375, 0]
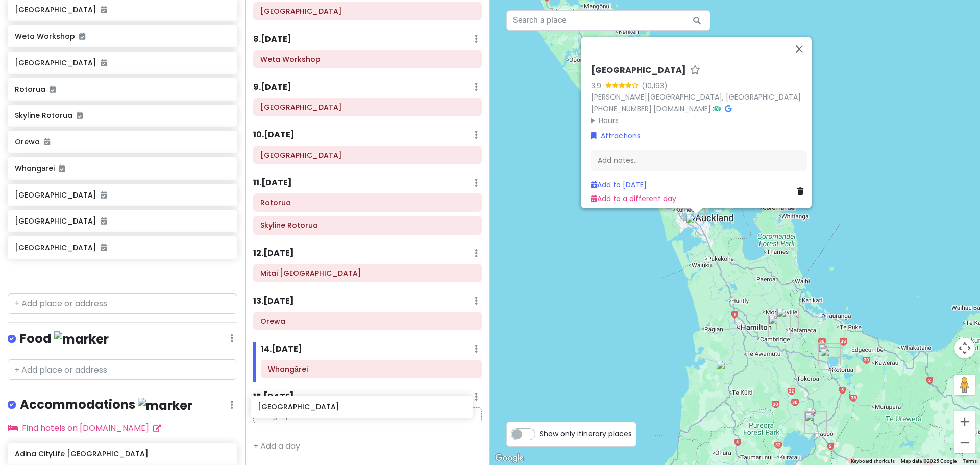
drag, startPoint x: 114, startPoint y: 279, endPoint x: 357, endPoint y: 410, distance: 276.2
click at [357, 410] on div "NZ Family Adventure Private Change Dates Make a Copy Delete Trip Go Pro ⚡️ Give…" at bounding box center [490, 232] width 980 height 465
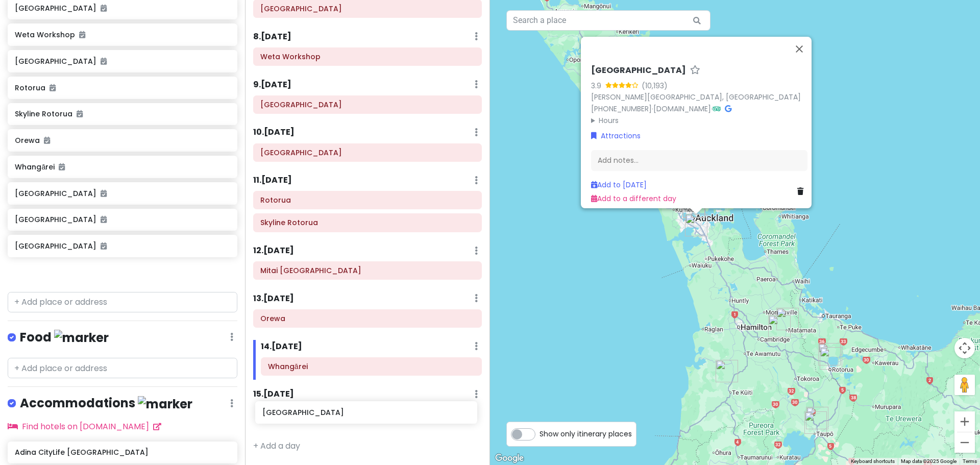
drag, startPoint x: 78, startPoint y: 281, endPoint x: 325, endPoint y: 420, distance: 284.2
click at [325, 420] on div "NZ Family Adventure Private Change Dates Make a Copy Delete Trip Go Pro ⚡️ Give…" at bounding box center [490, 232] width 980 height 465
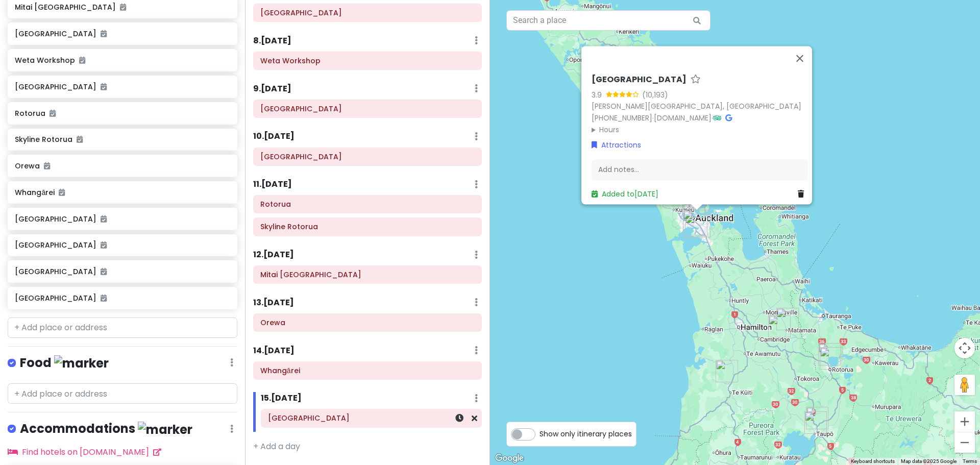
scroll to position [260, 0]
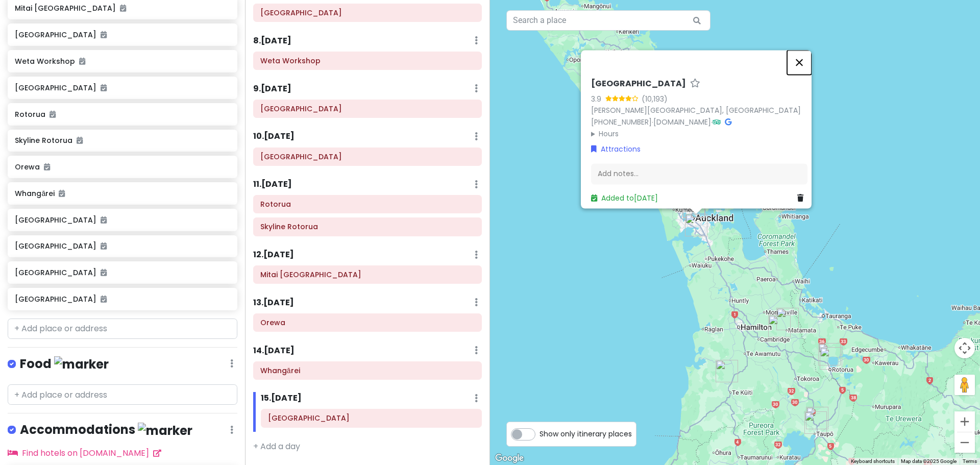
click at [804, 57] on button "Close" at bounding box center [799, 62] width 25 height 25
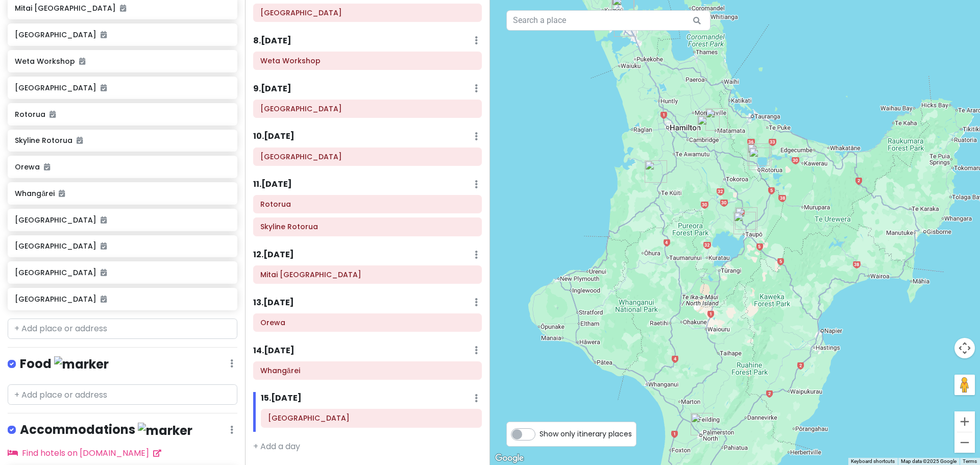
drag, startPoint x: 887, startPoint y: 289, endPoint x: 814, endPoint y: 87, distance: 214.7
click at [814, 87] on div at bounding box center [735, 232] width 490 height 465
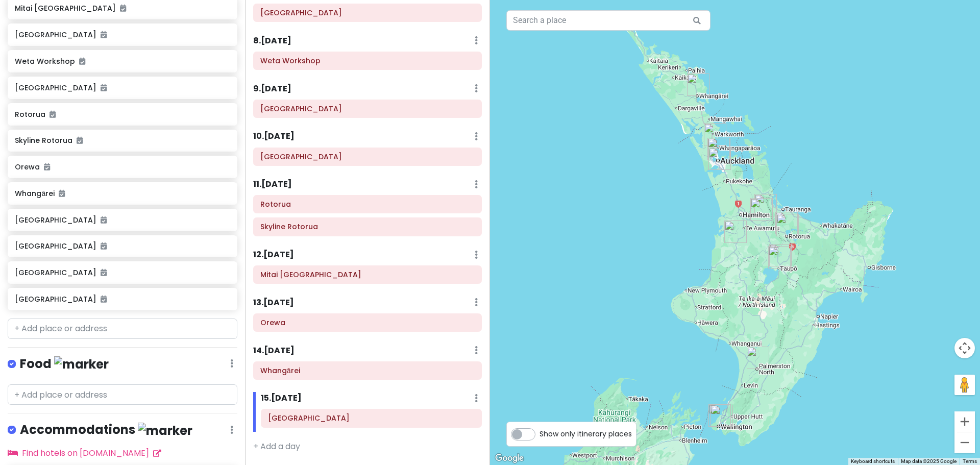
drag, startPoint x: 830, startPoint y: 383, endPoint x: 819, endPoint y: 366, distance: 20.7
click at [819, 366] on div at bounding box center [735, 232] width 490 height 465
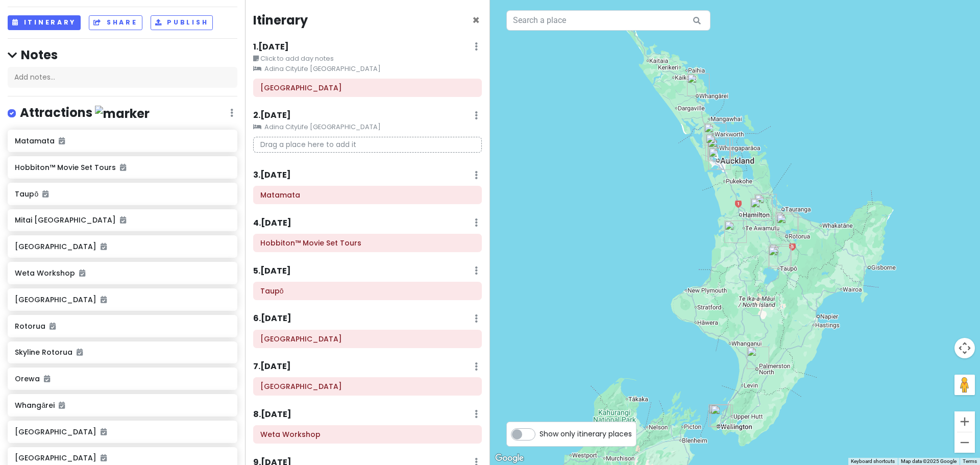
scroll to position [0, 0]
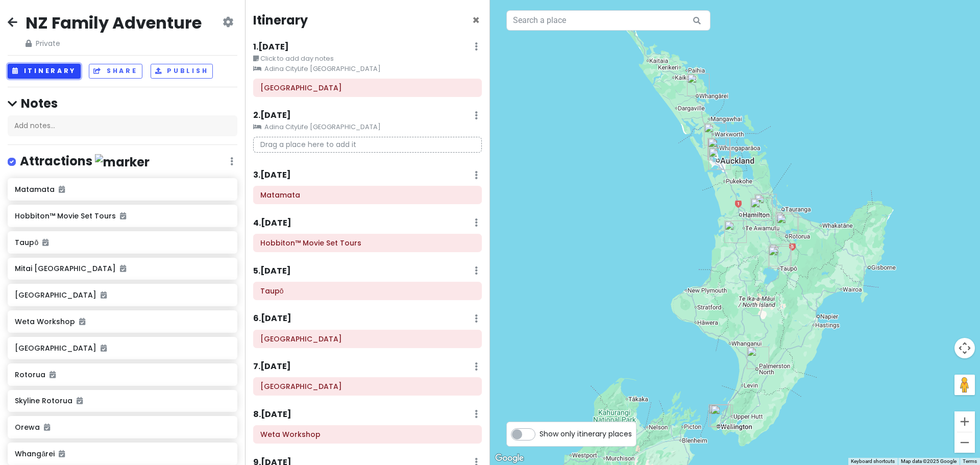
click at [60, 71] on button "Itinerary" at bounding box center [44, 71] width 73 height 15
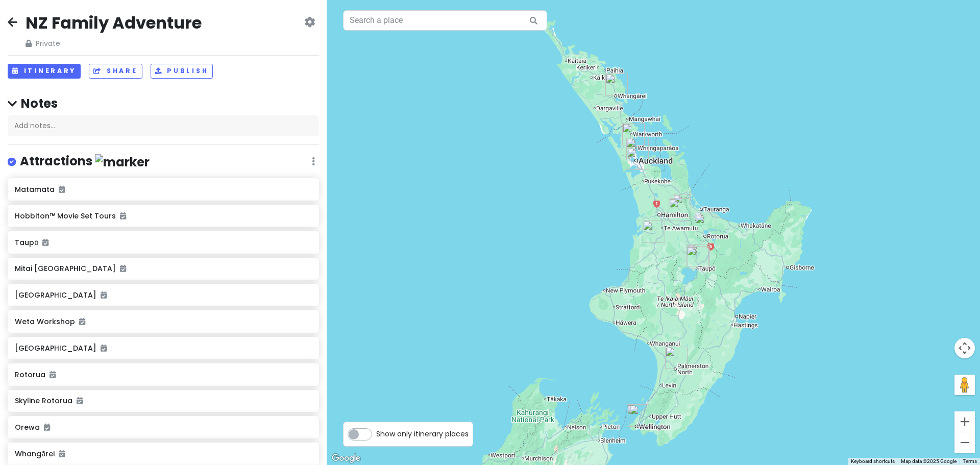
click at [304, 21] on icon at bounding box center [309, 22] width 11 height 8
click at [245, 20] on div "NZ Family Adventure Private Change Dates Make a Copy Delete Trip Go Pro ⚡️ Give…" at bounding box center [164, 30] width 312 height 37
click at [43, 41] on span "Private" at bounding box center [114, 43] width 176 height 11
click at [115, 68] on button "Share" at bounding box center [115, 71] width 53 height 15
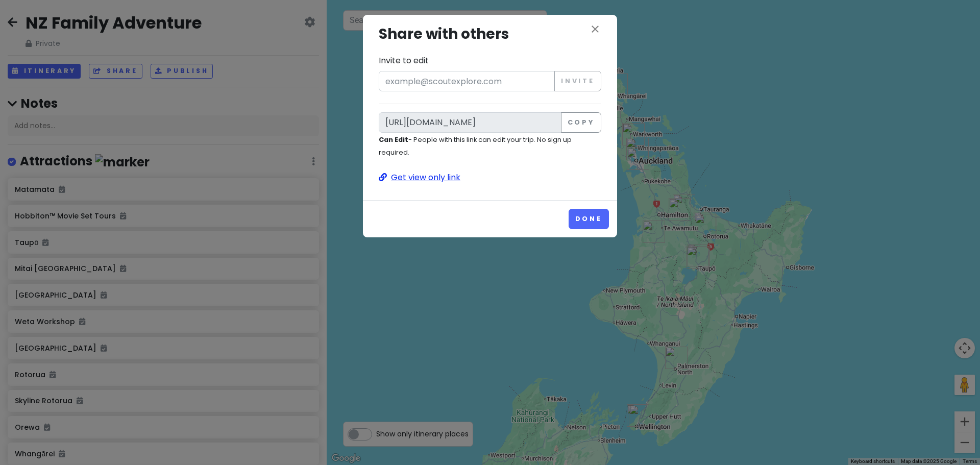
click at [444, 174] on p "Get view only link" at bounding box center [490, 177] width 223 height 13
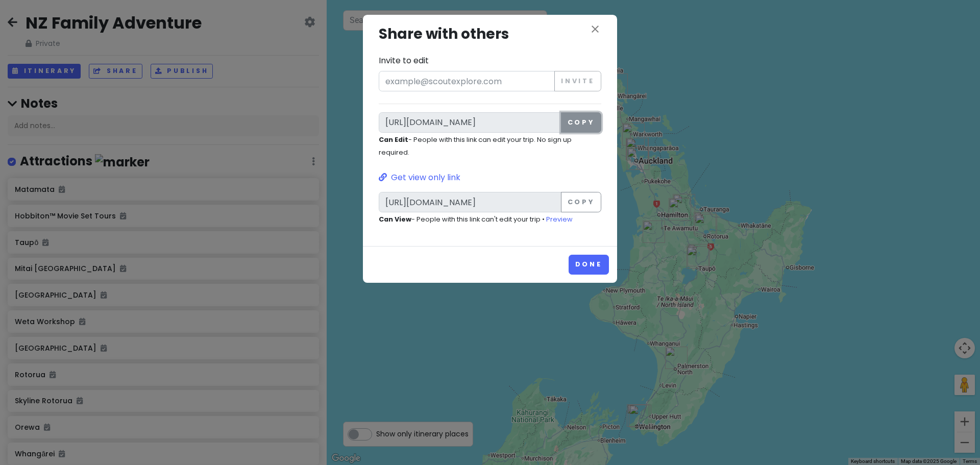
click at [583, 123] on button "Copy" at bounding box center [581, 122] width 40 height 20
click at [590, 262] on button "Done" at bounding box center [589, 265] width 40 height 20
